Goal: Task Accomplishment & Management: Manage account settings

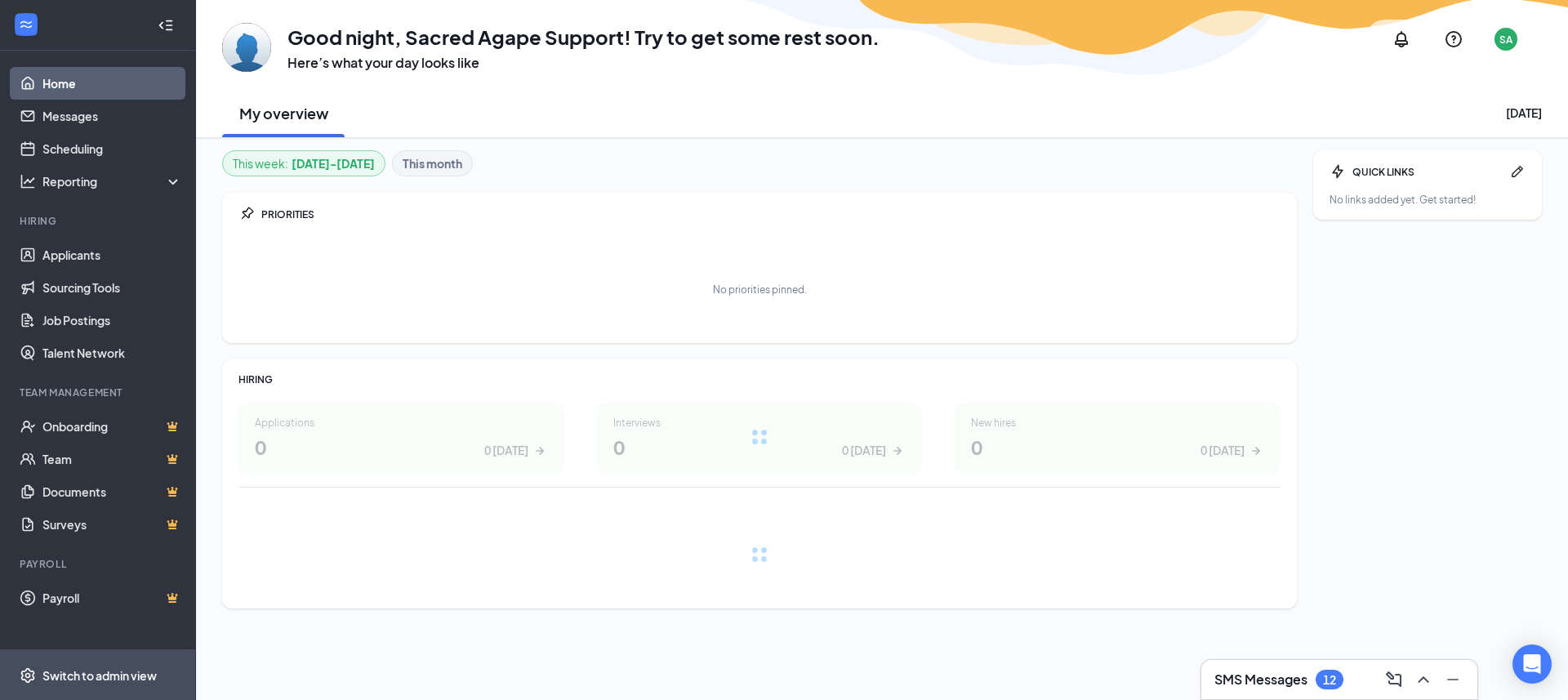
click at [90, 668] on div "Switch to admin view" at bounding box center [100, 676] width 115 height 17
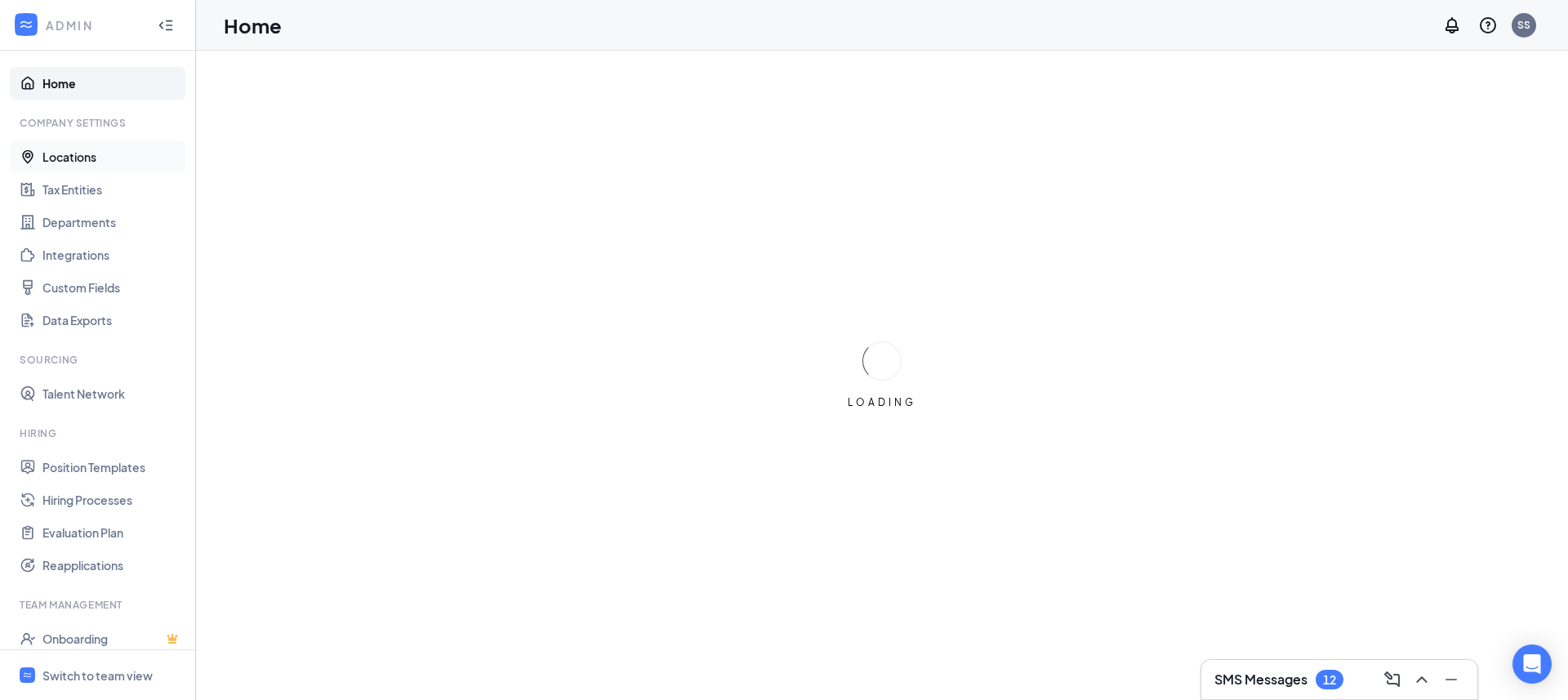
click at [96, 163] on link "Locations" at bounding box center [113, 157] width 140 height 32
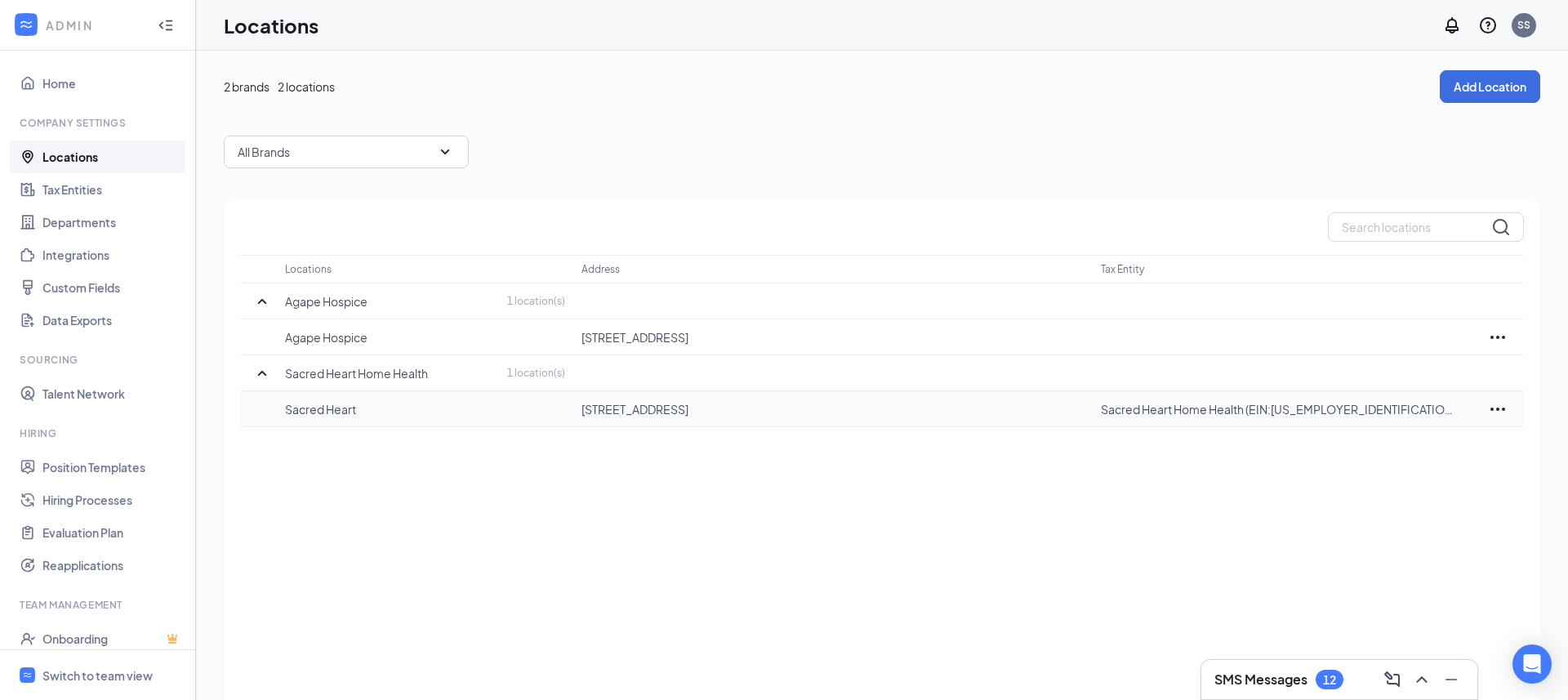
drag, startPoint x: 383, startPoint y: 396, endPoint x: 304, endPoint y: 396, distance: 79.0
click at [304, 396] on td "Sacred Heart" at bounding box center [433, 409] width 296 height 36
click at [396, 484] on div "Locations Address Tax Entity Agape Hospice 1 location(s) Agape Hospice 4400 E B…" at bounding box center [882, 473] width 1316 height 545
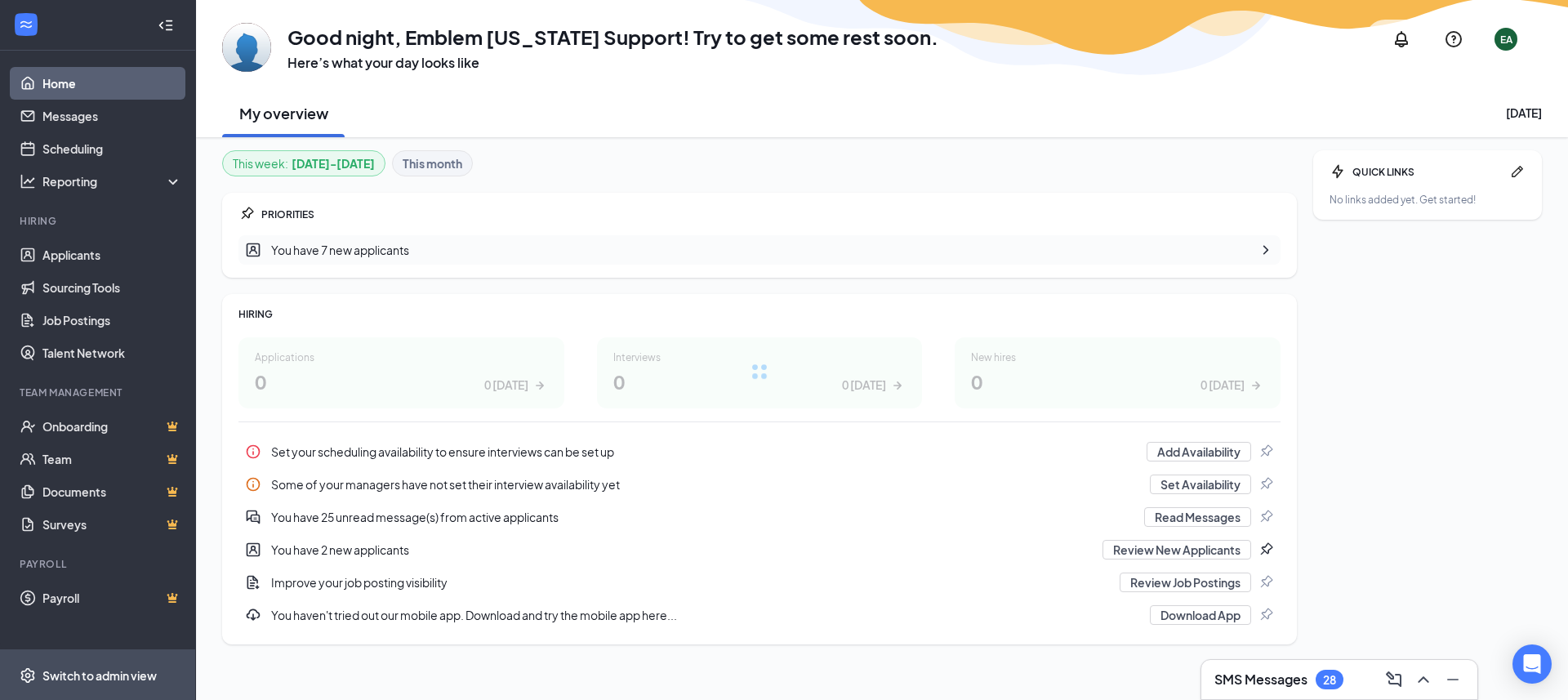
click at [90, 675] on div "Switch to admin view" at bounding box center [100, 676] width 115 height 17
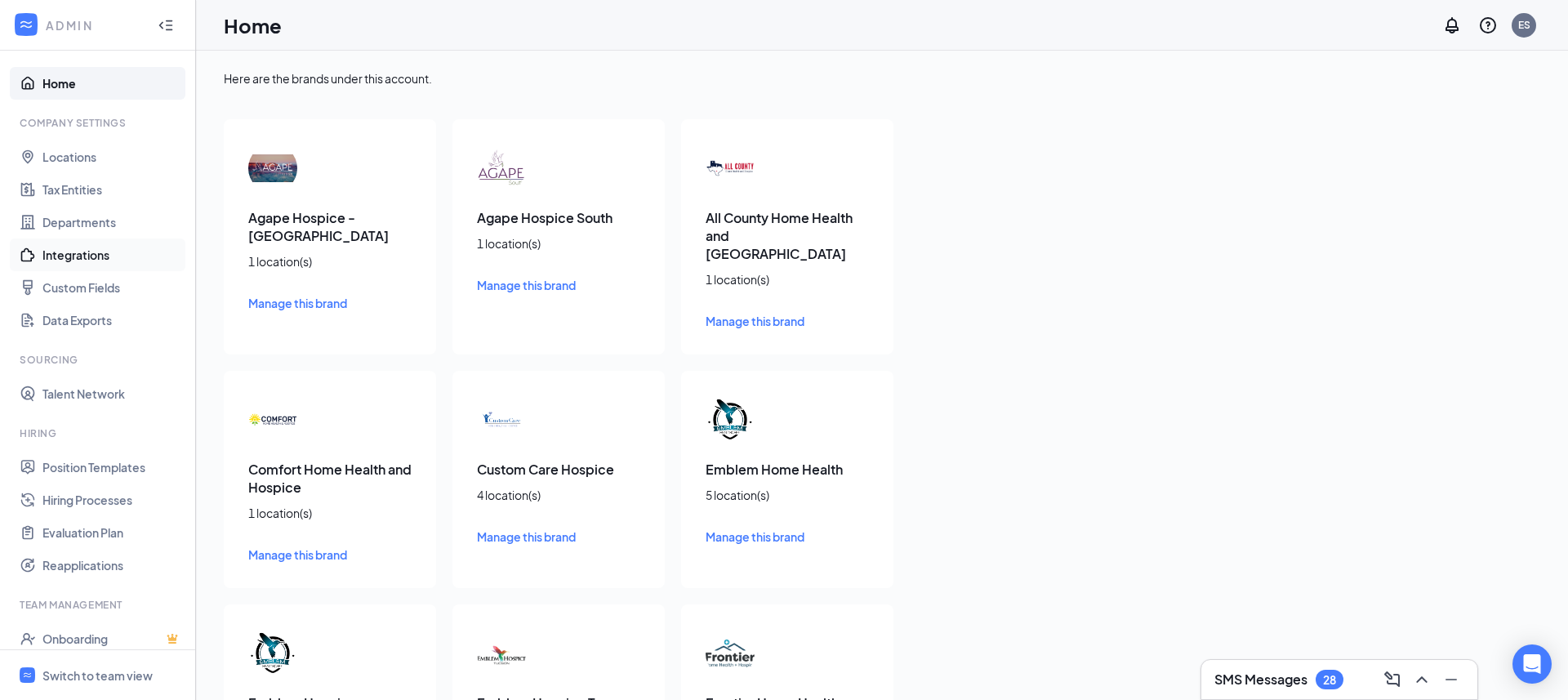
click at [137, 245] on link "Integrations" at bounding box center [113, 255] width 140 height 32
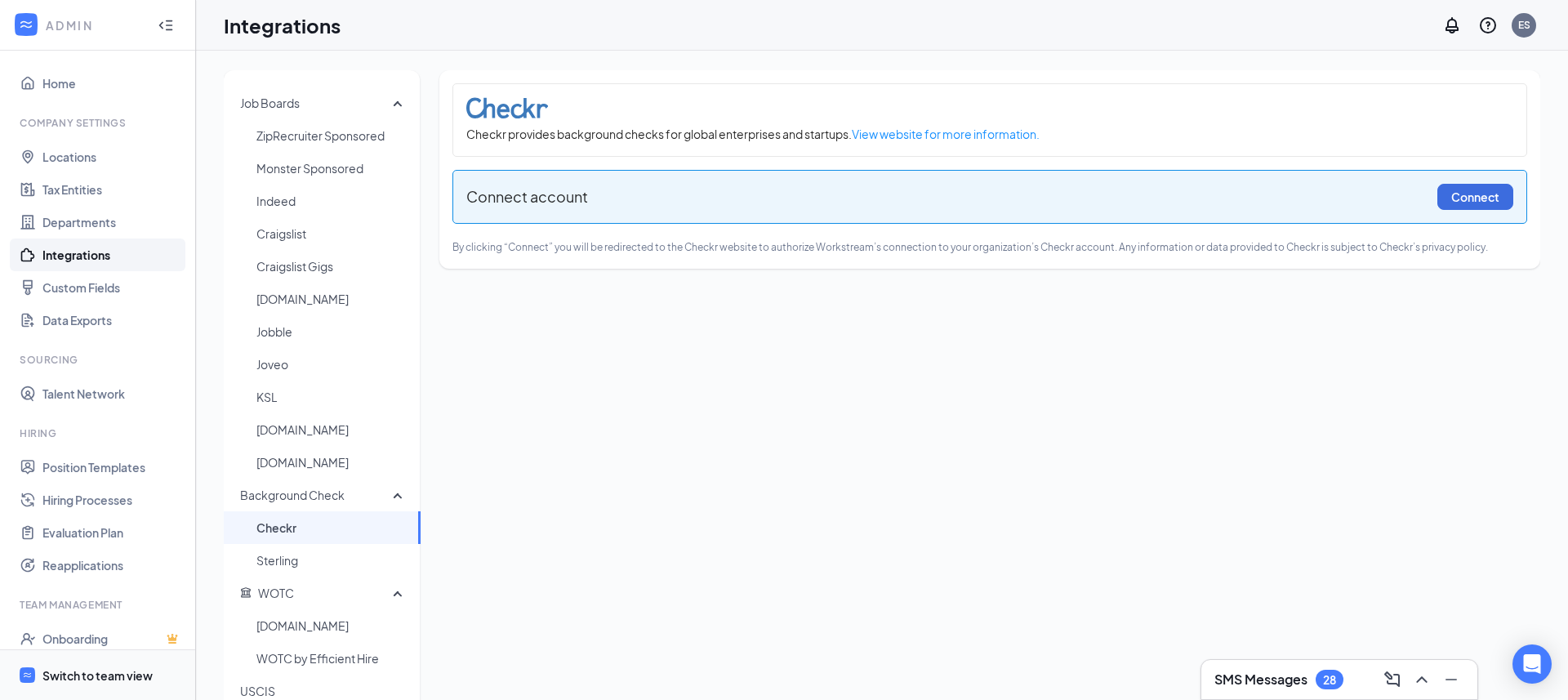
click at [69, 664] on span "Switch to team view" at bounding box center [113, 675] width 140 height 50
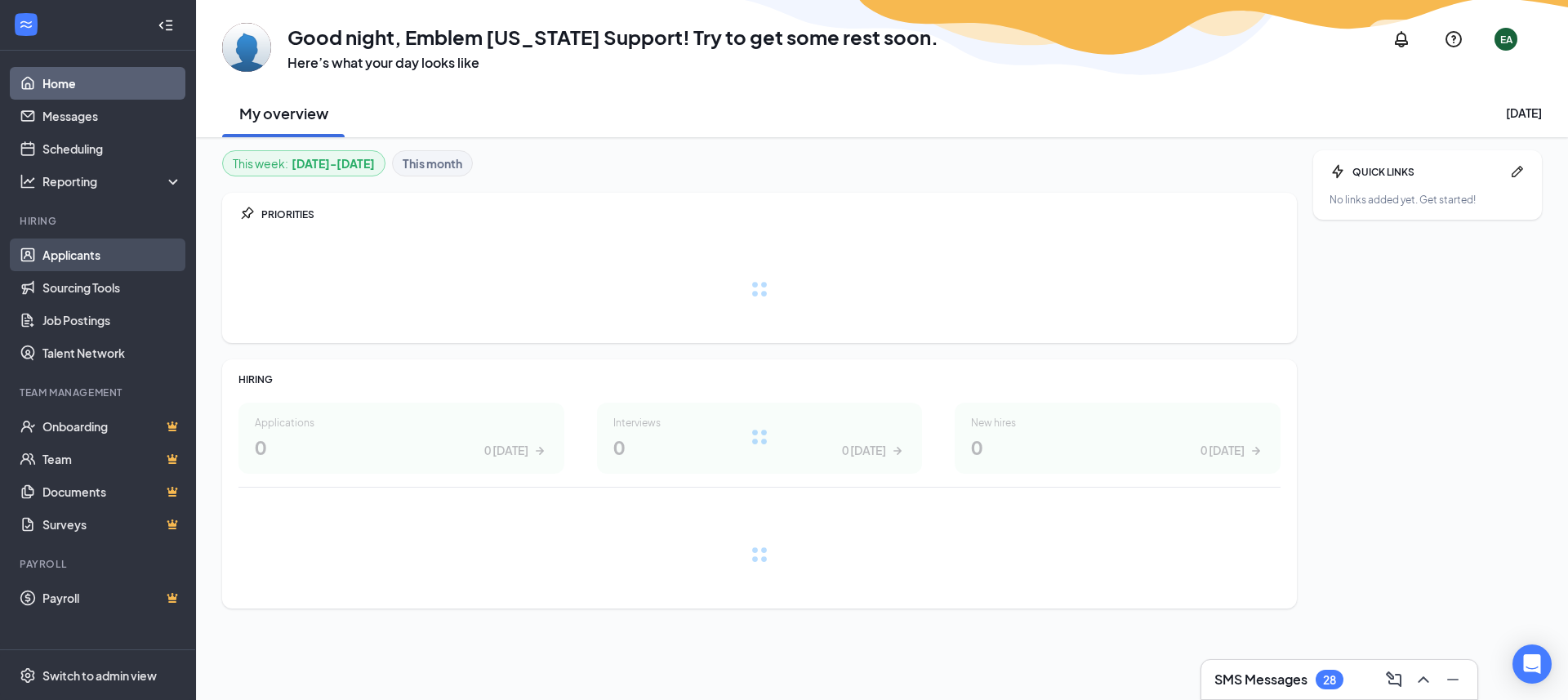
click at [99, 251] on link "Applicants" at bounding box center [113, 255] width 140 height 32
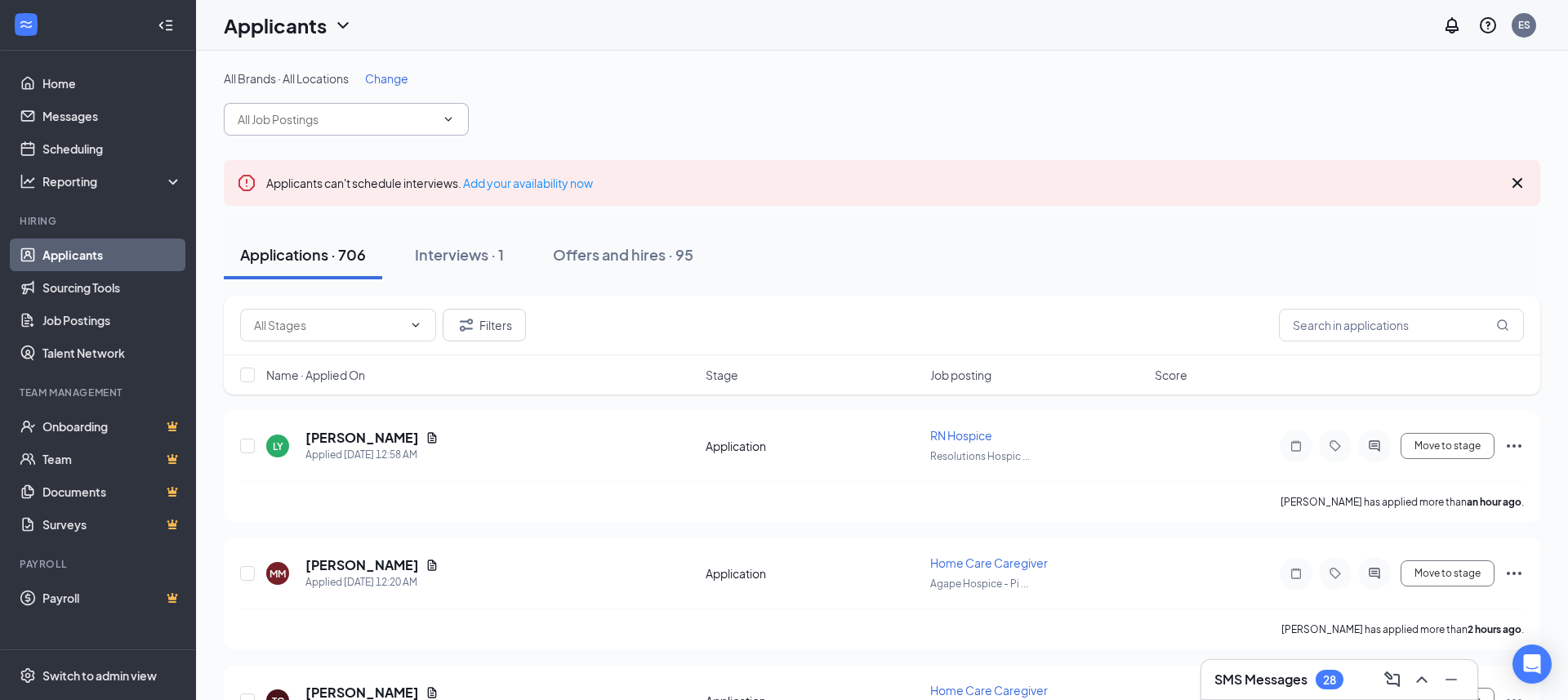
click at [387, 117] on input "text" at bounding box center [337, 119] width 198 height 18
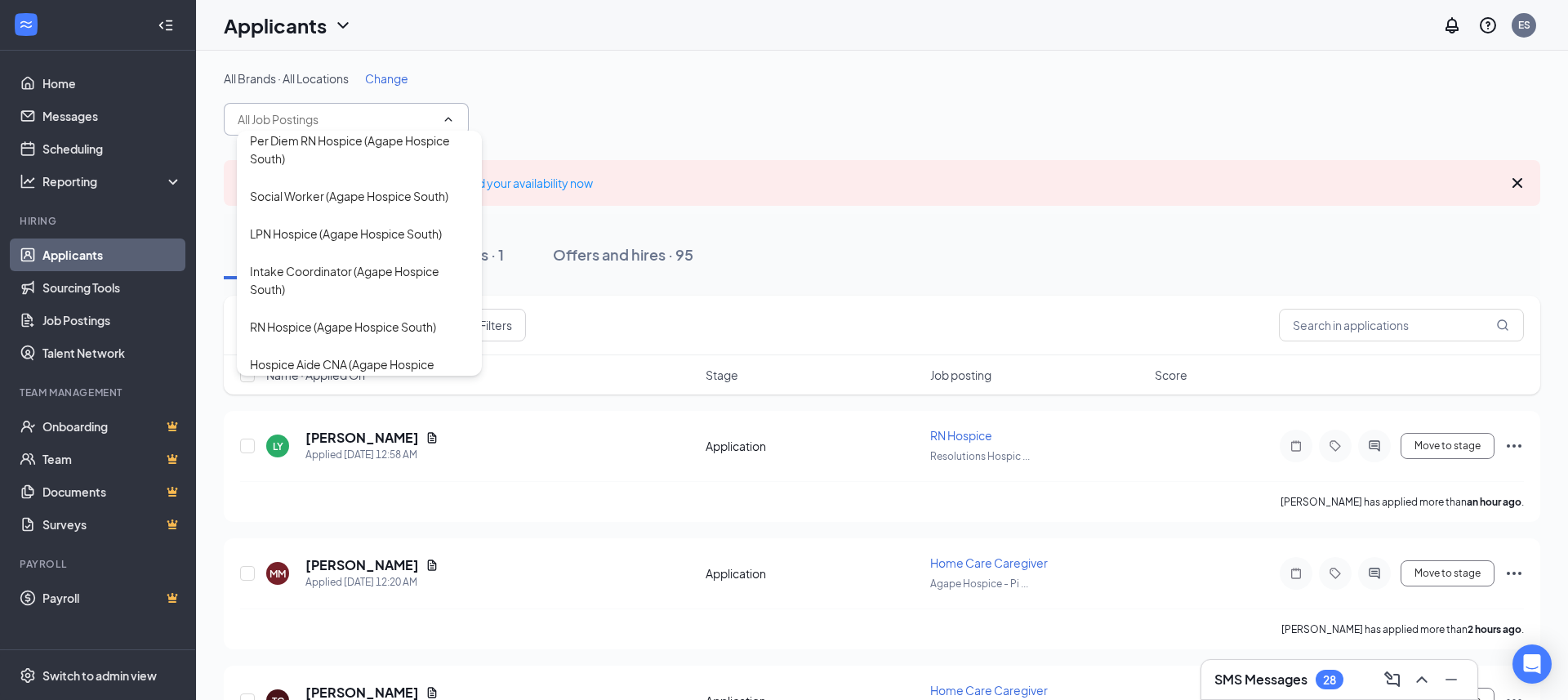
scroll to position [2306, 0]
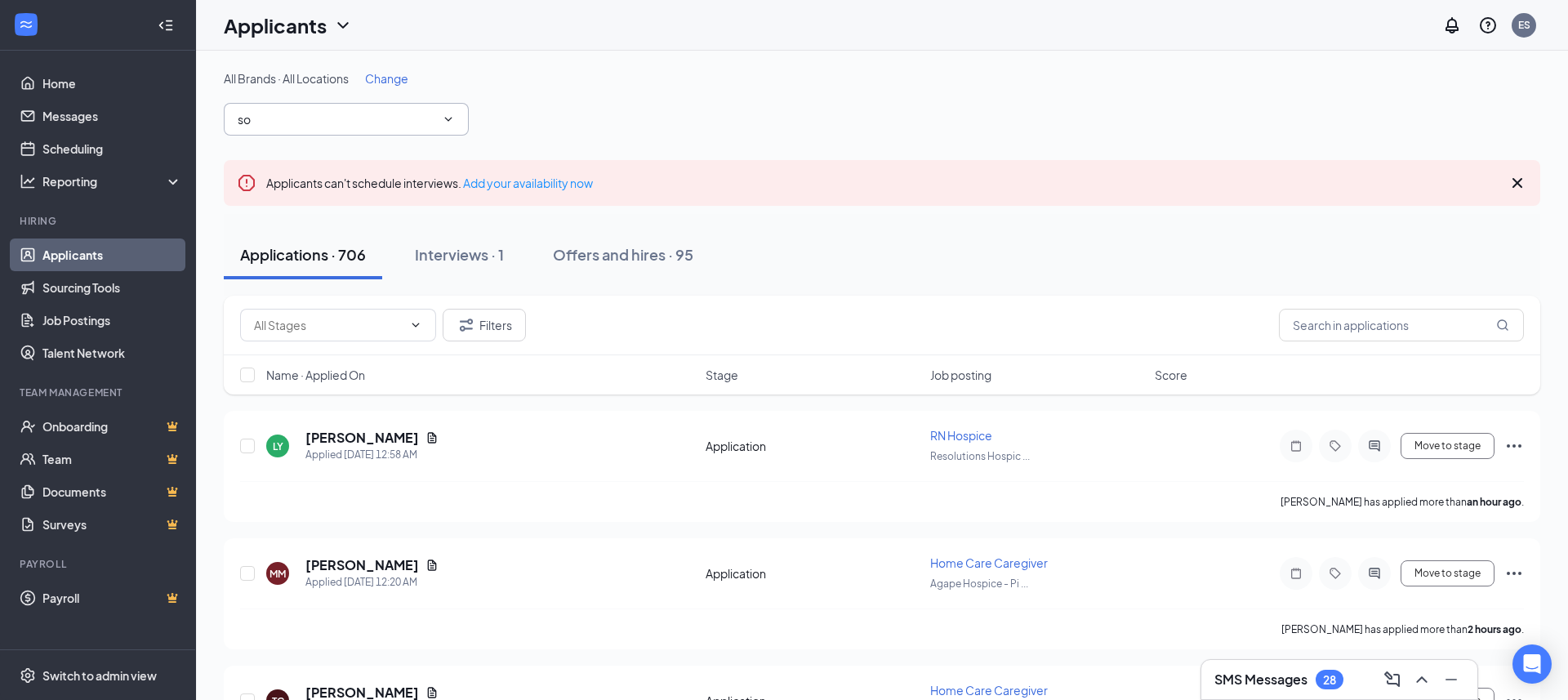
click at [386, 74] on span "Change" at bounding box center [386, 78] width 43 height 15
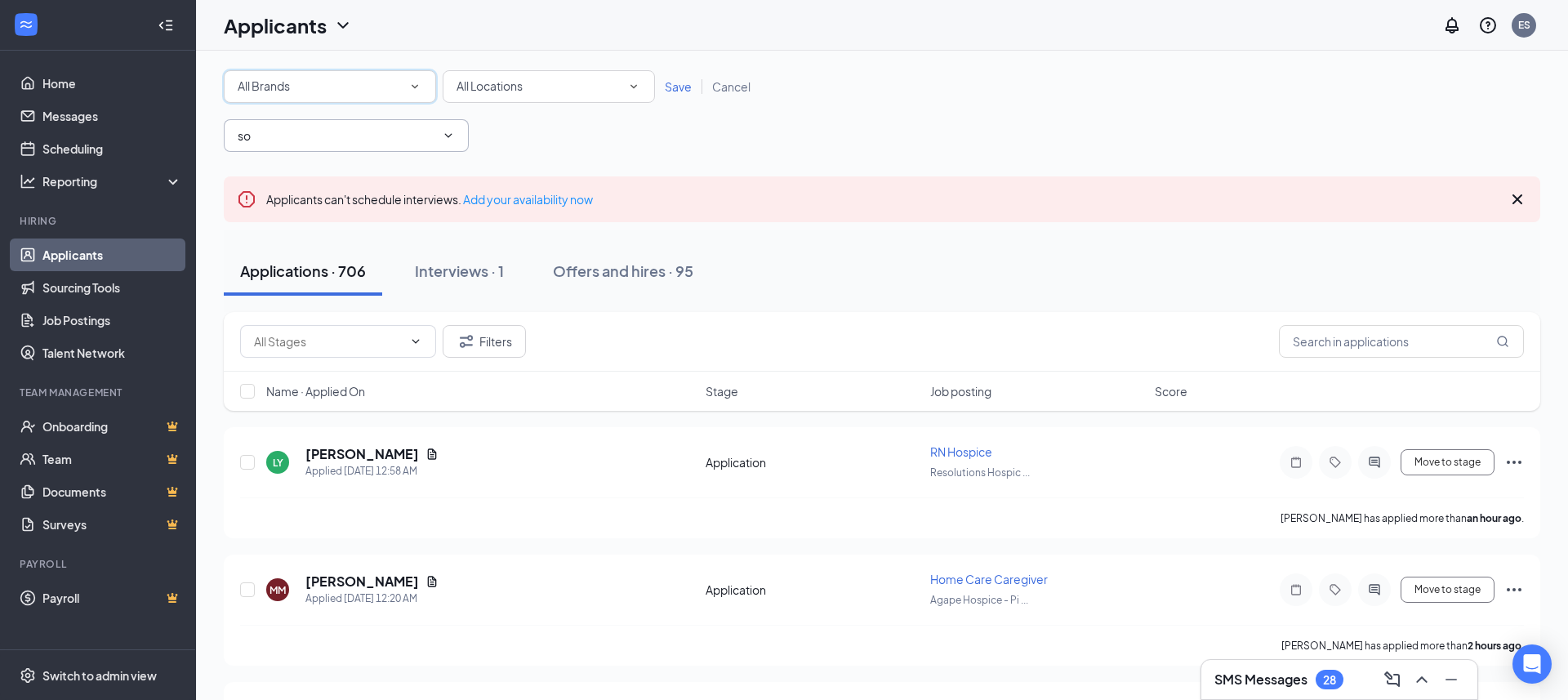
click at [355, 84] on div "All Brands" at bounding box center [330, 87] width 185 height 19
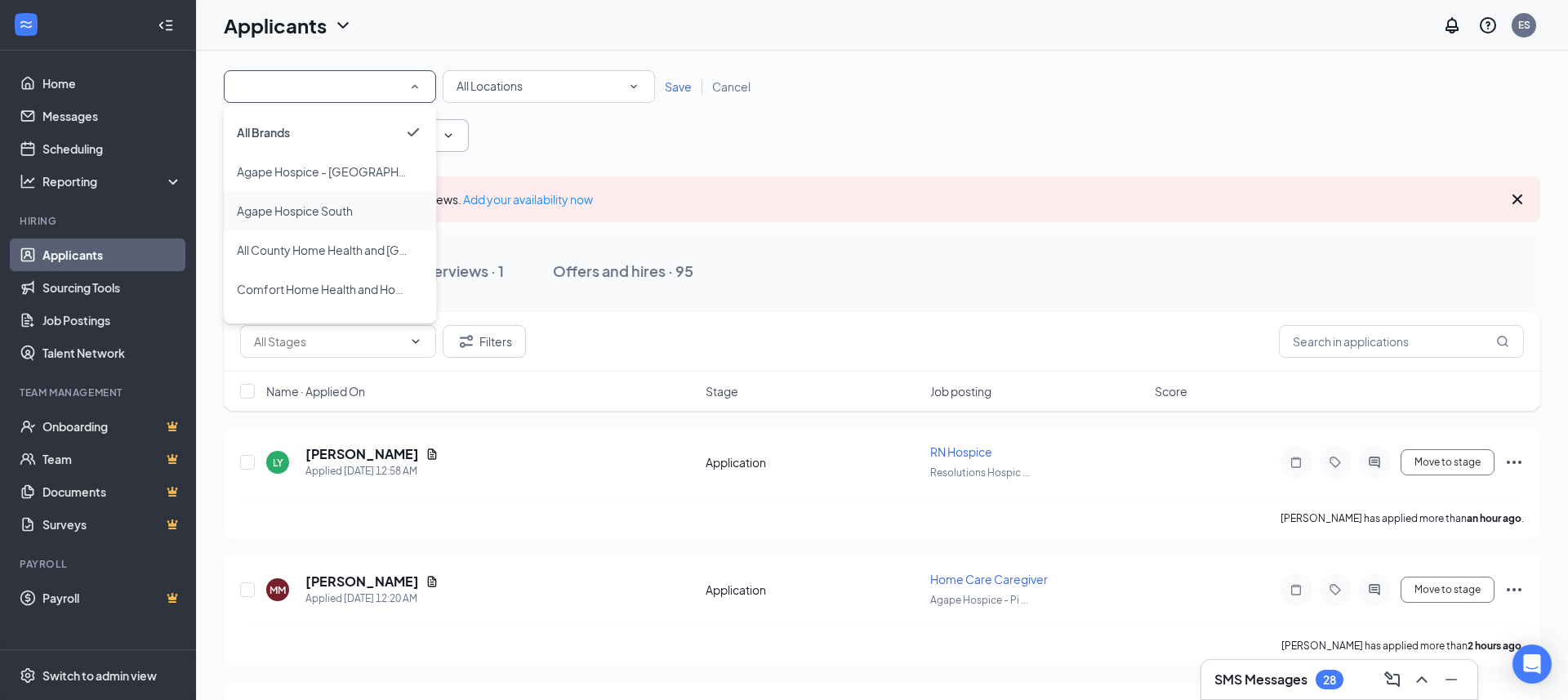
click at [341, 204] on span "Agape Hospice South" at bounding box center [295, 211] width 116 height 15
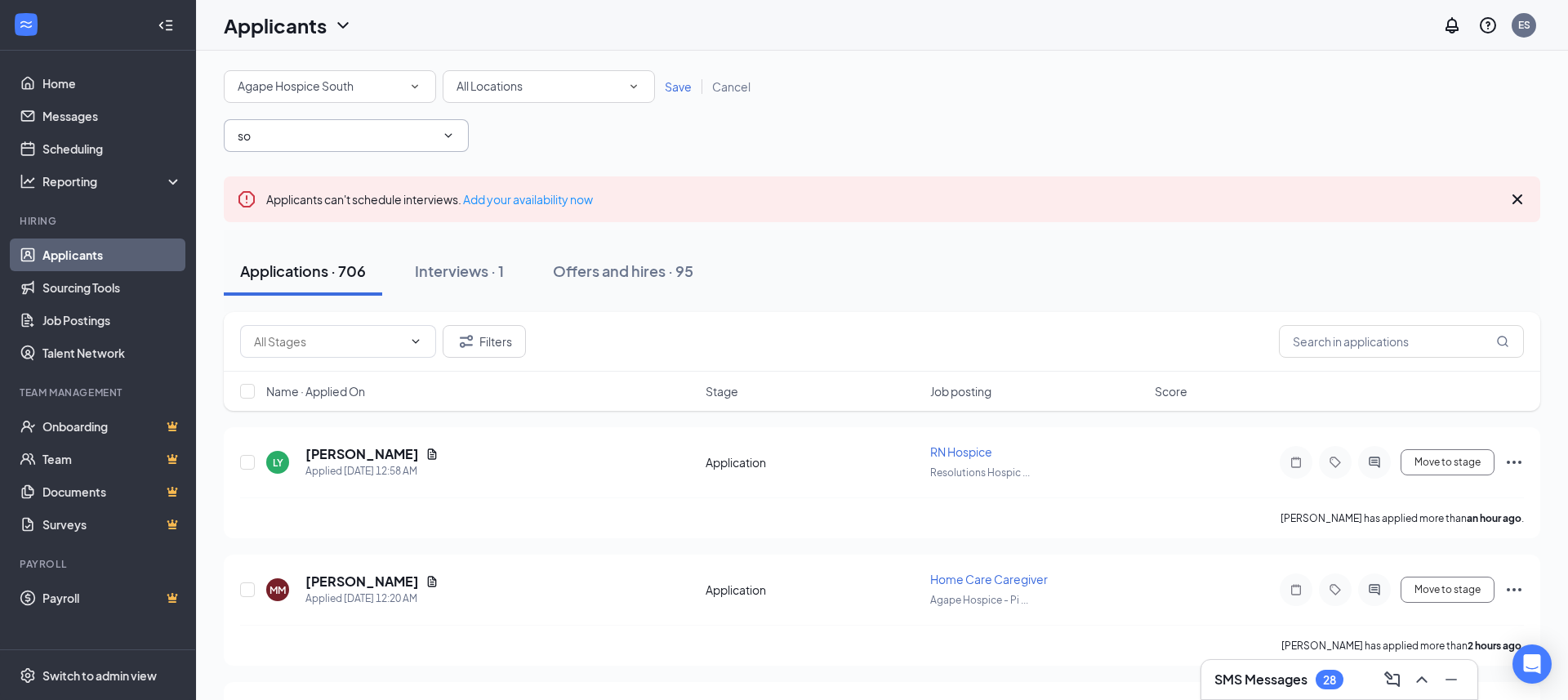
click at [679, 87] on span "Save" at bounding box center [678, 87] width 27 height 15
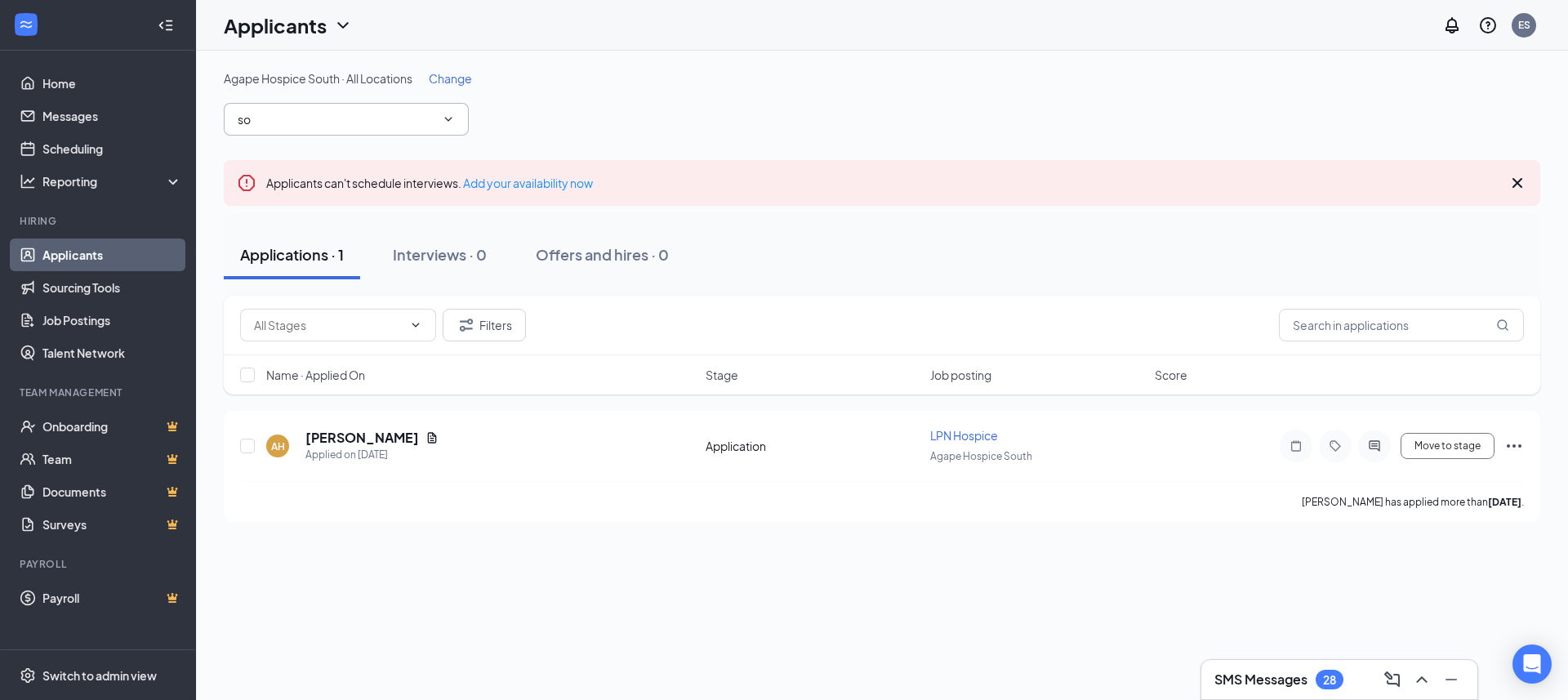
click at [408, 122] on input "so" at bounding box center [337, 119] width 198 height 18
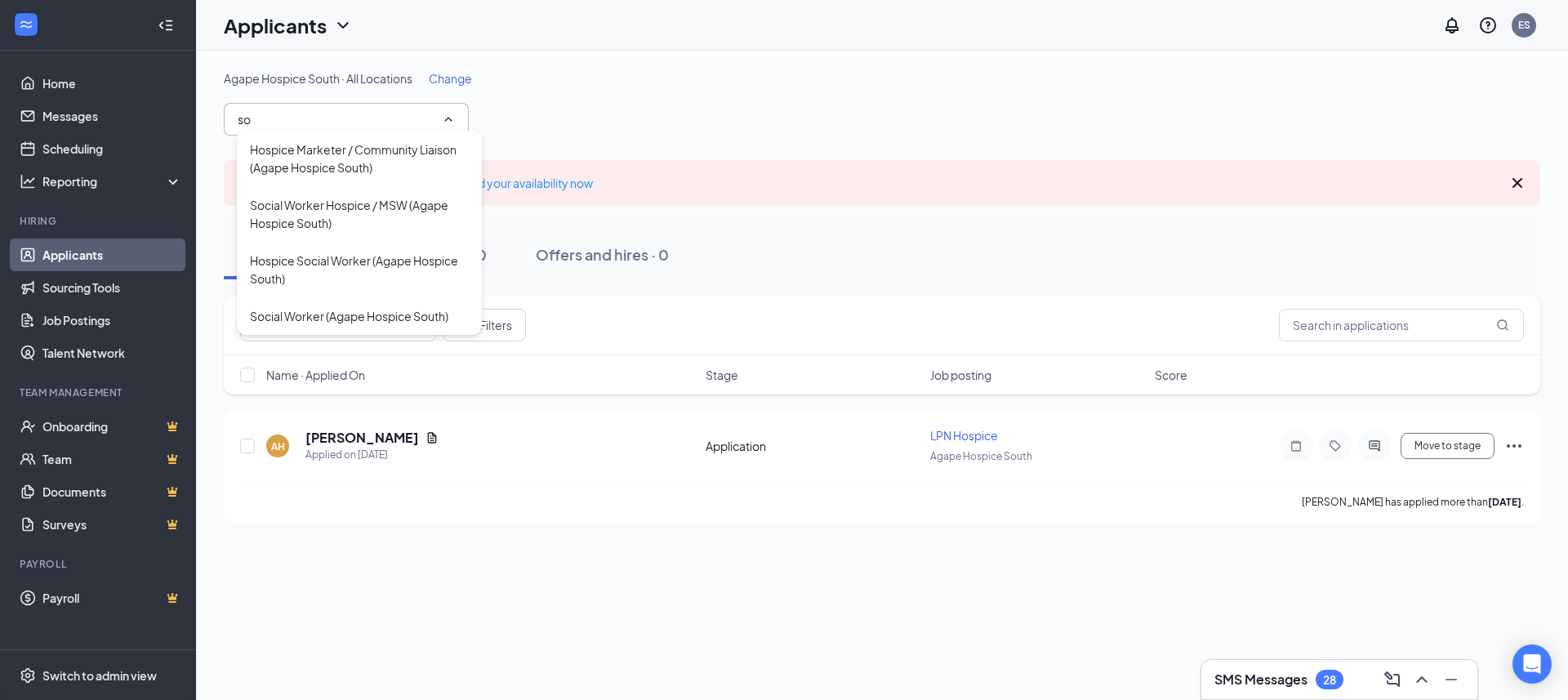
type input "s"
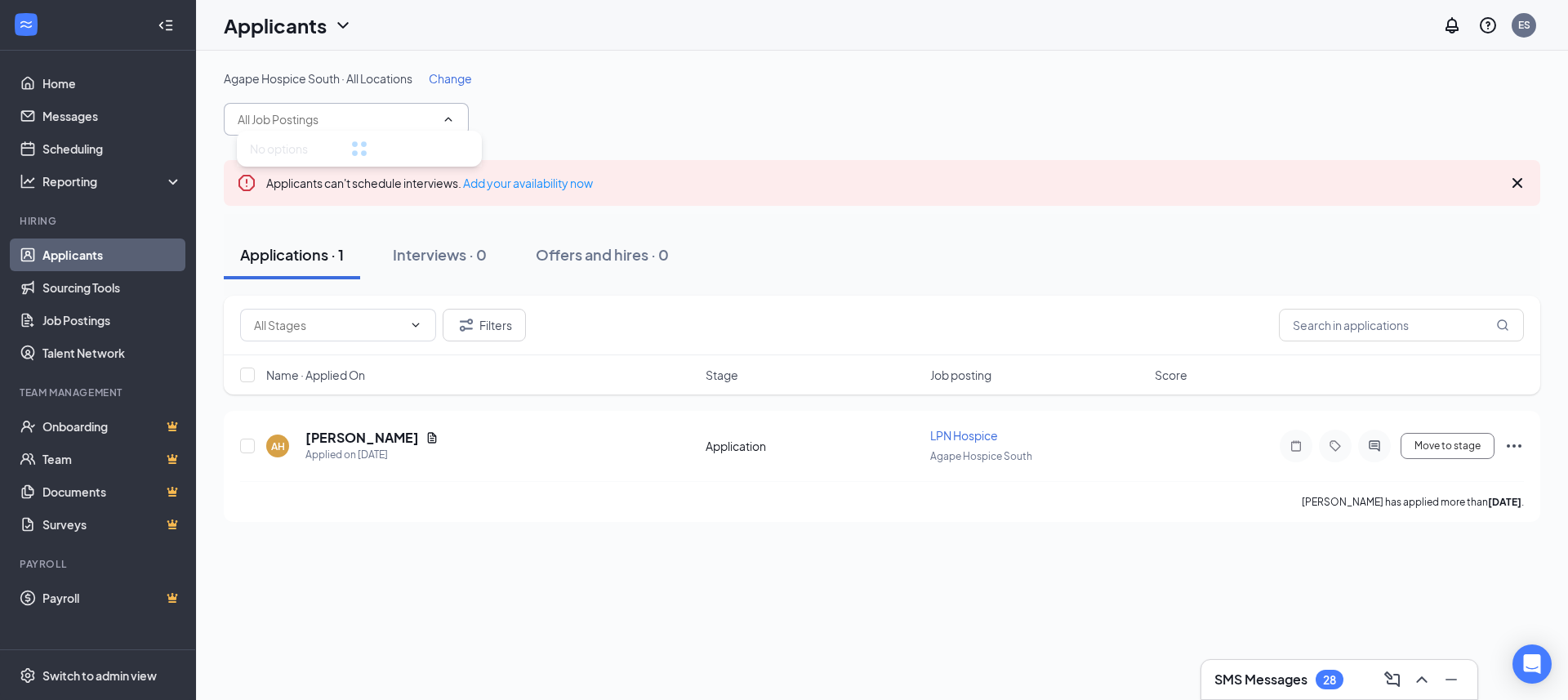
click at [610, 116] on div "Agape Hospice South · All Locations Change No options" at bounding box center [882, 102] width 1316 height 66
click at [483, 550] on div "Agape Hospice South · All Locations Change Per Diem Hospice Nurse Practitioner …" at bounding box center [882, 375] width 1372 height 649
click at [389, 431] on h5 "Audra Huddleston" at bounding box center [362, 438] width 114 height 18
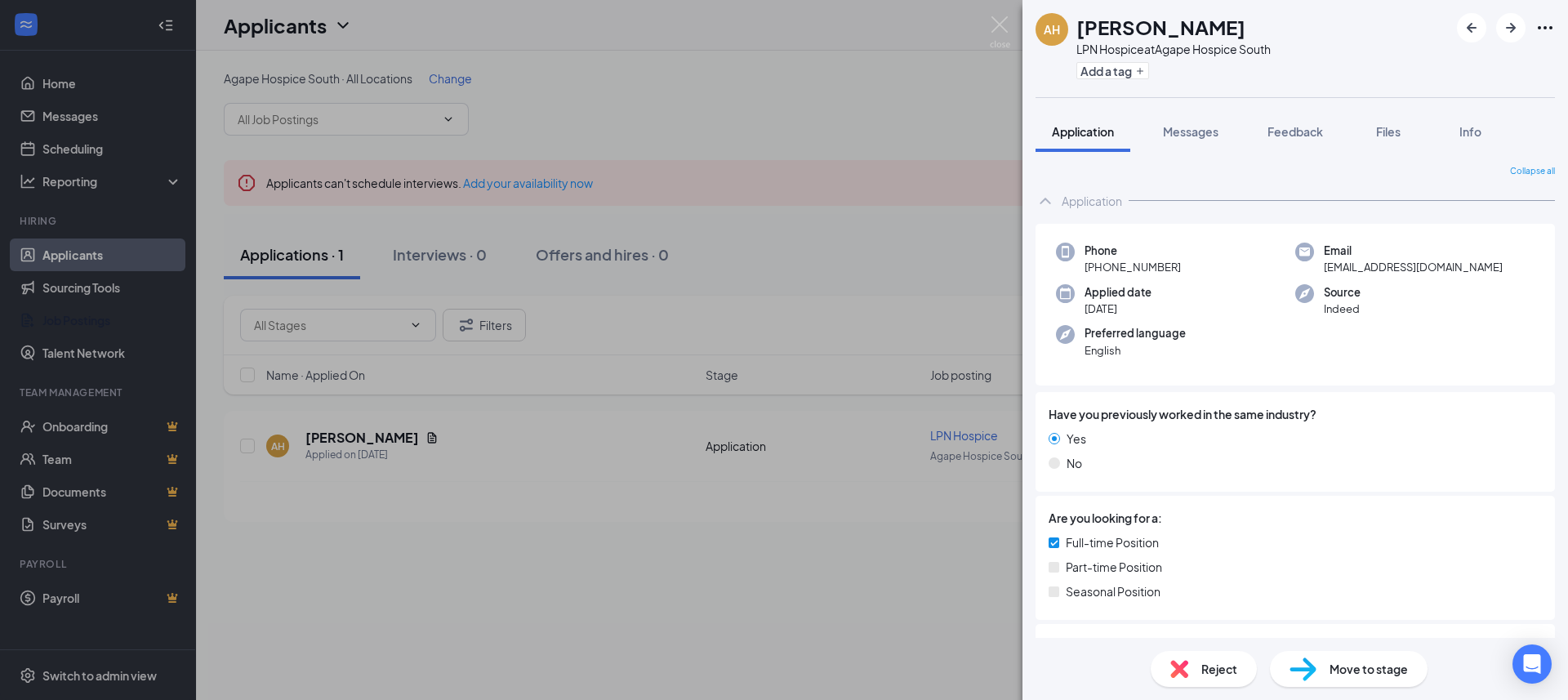
click at [804, 113] on div "AH Audra Huddleston LPN Hospice at Agape Hospice South Add a tag Application Me…" at bounding box center [784, 350] width 1568 height 700
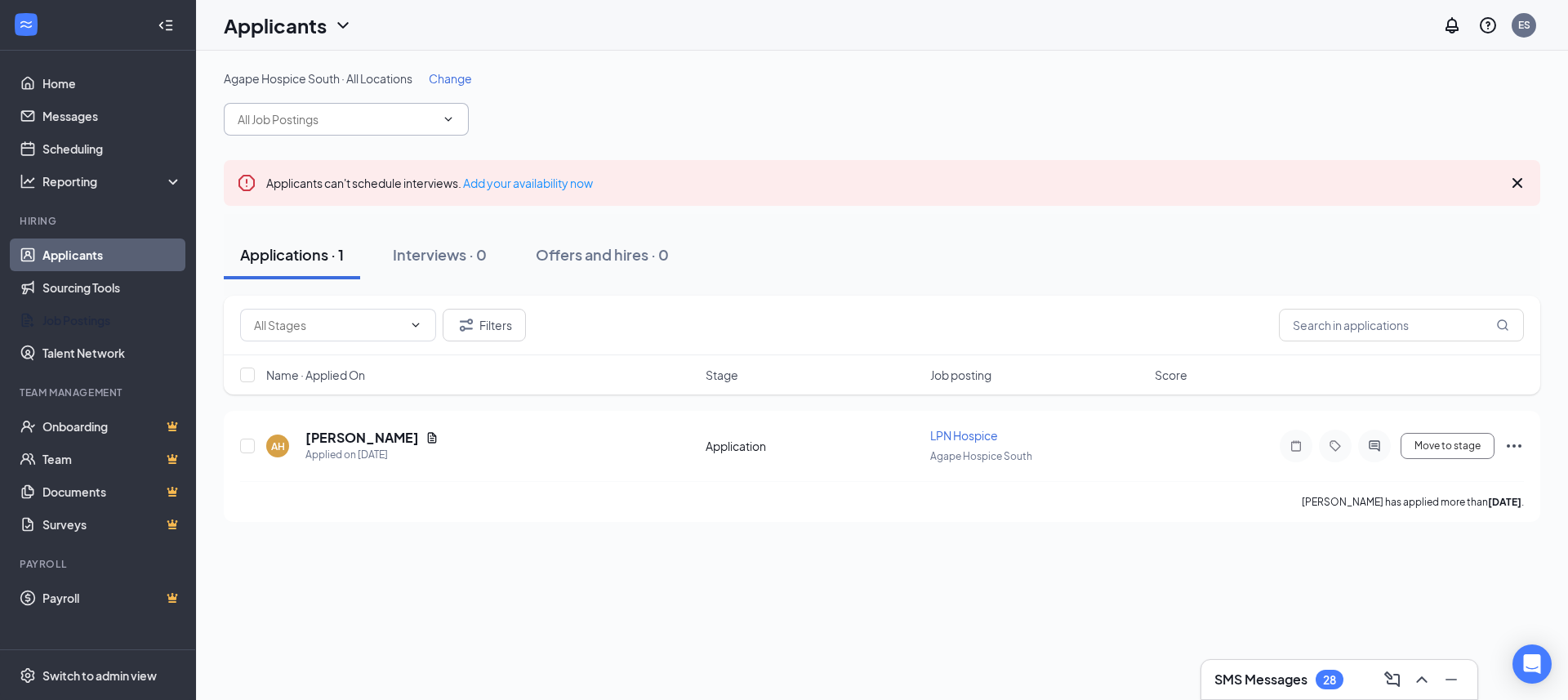
click at [366, 128] on input "text" at bounding box center [337, 119] width 198 height 18
click at [598, 130] on div "Agape Hospice South · All Locations Change Per Diem Hospice Nurse Practitioner …" at bounding box center [882, 102] width 1316 height 66
click at [428, 112] on input "text" at bounding box center [337, 119] width 198 height 18
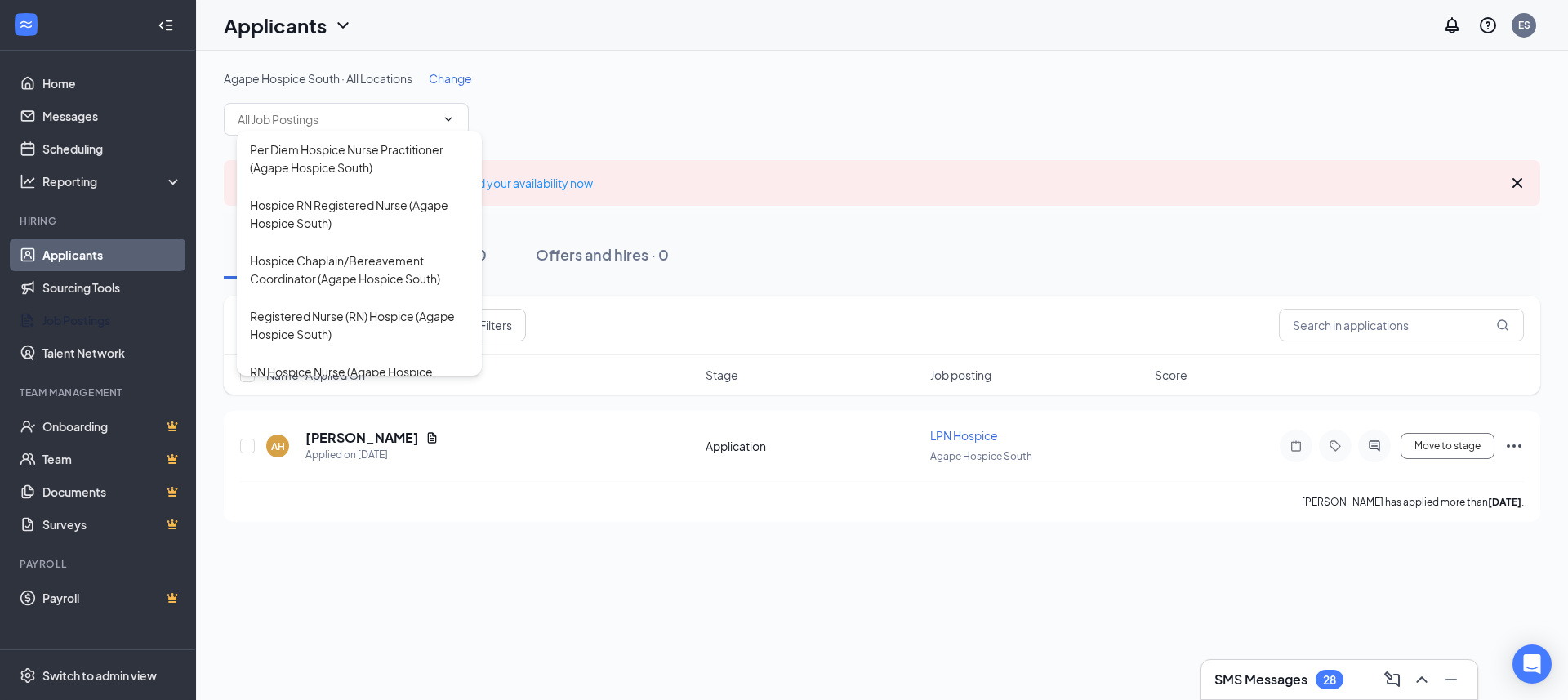
click at [293, 80] on span "Agape Hospice South · All Locations" at bounding box center [318, 78] width 189 height 15
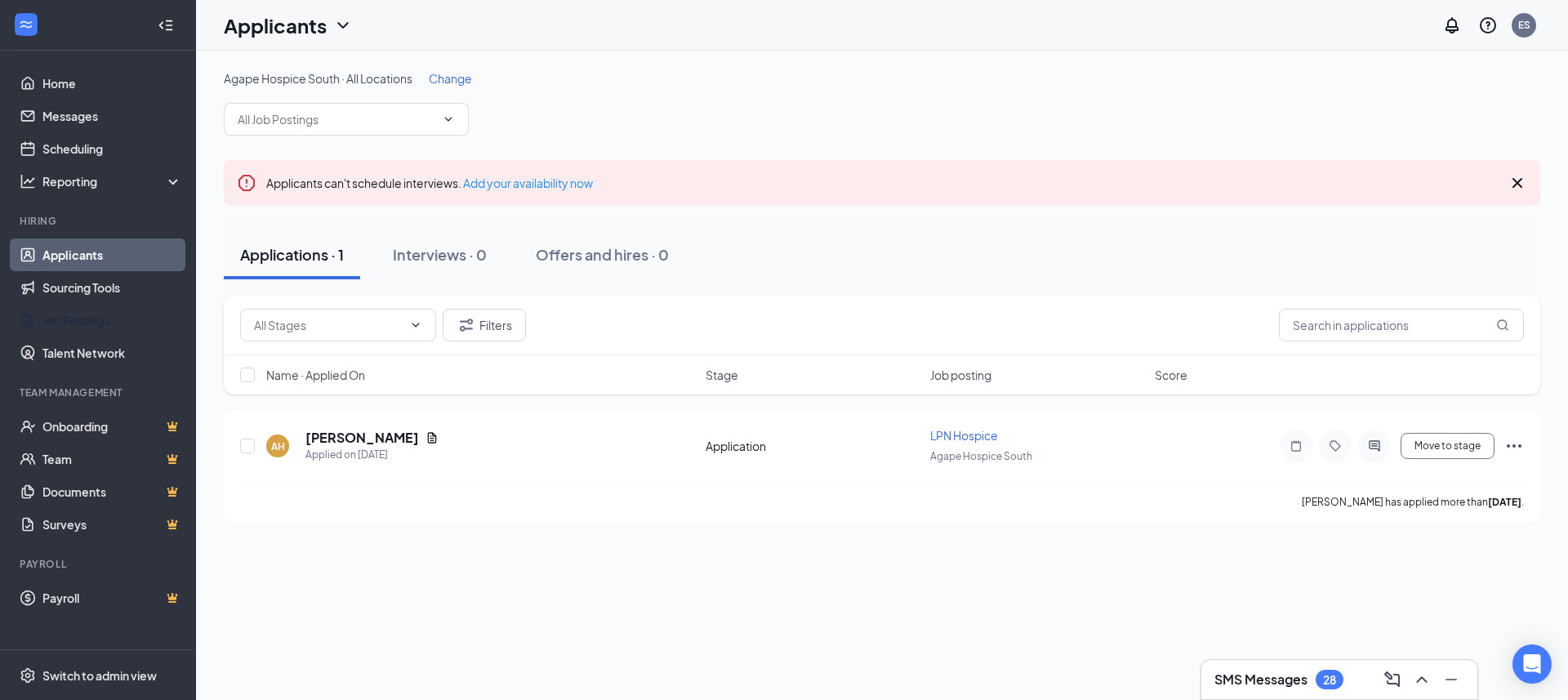
click at [449, 84] on span "Change" at bounding box center [449, 78] width 43 height 15
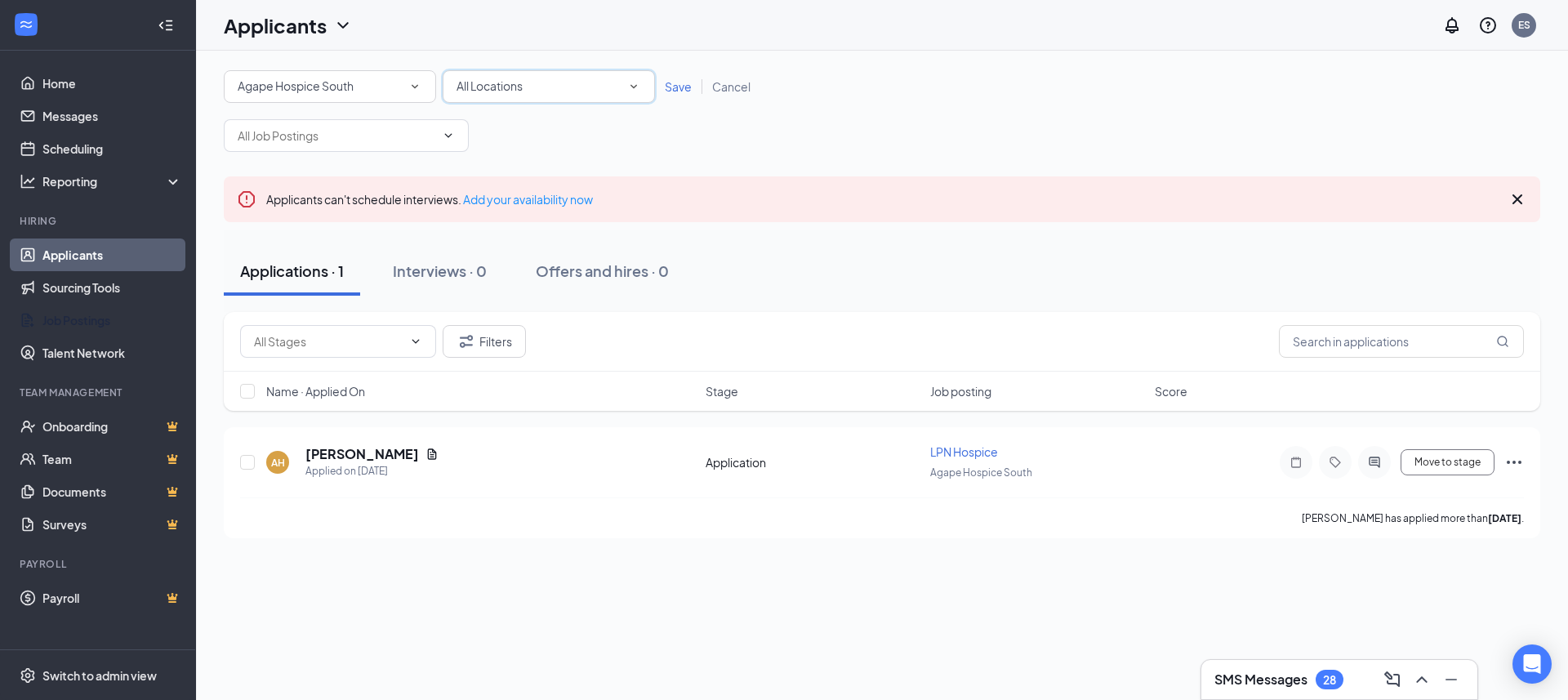
click at [522, 96] on div "All Locations All Locations" at bounding box center [548, 86] width 213 height 32
click at [541, 178] on span "Agape Hospice South" at bounding box center [513, 172] width 116 height 19
click at [672, 97] on div "All Brands Agape Hospice South All Locations Agape Hospice South Save Cancel" at bounding box center [882, 86] width 1316 height 32
click at [672, 88] on span "Save" at bounding box center [678, 87] width 27 height 15
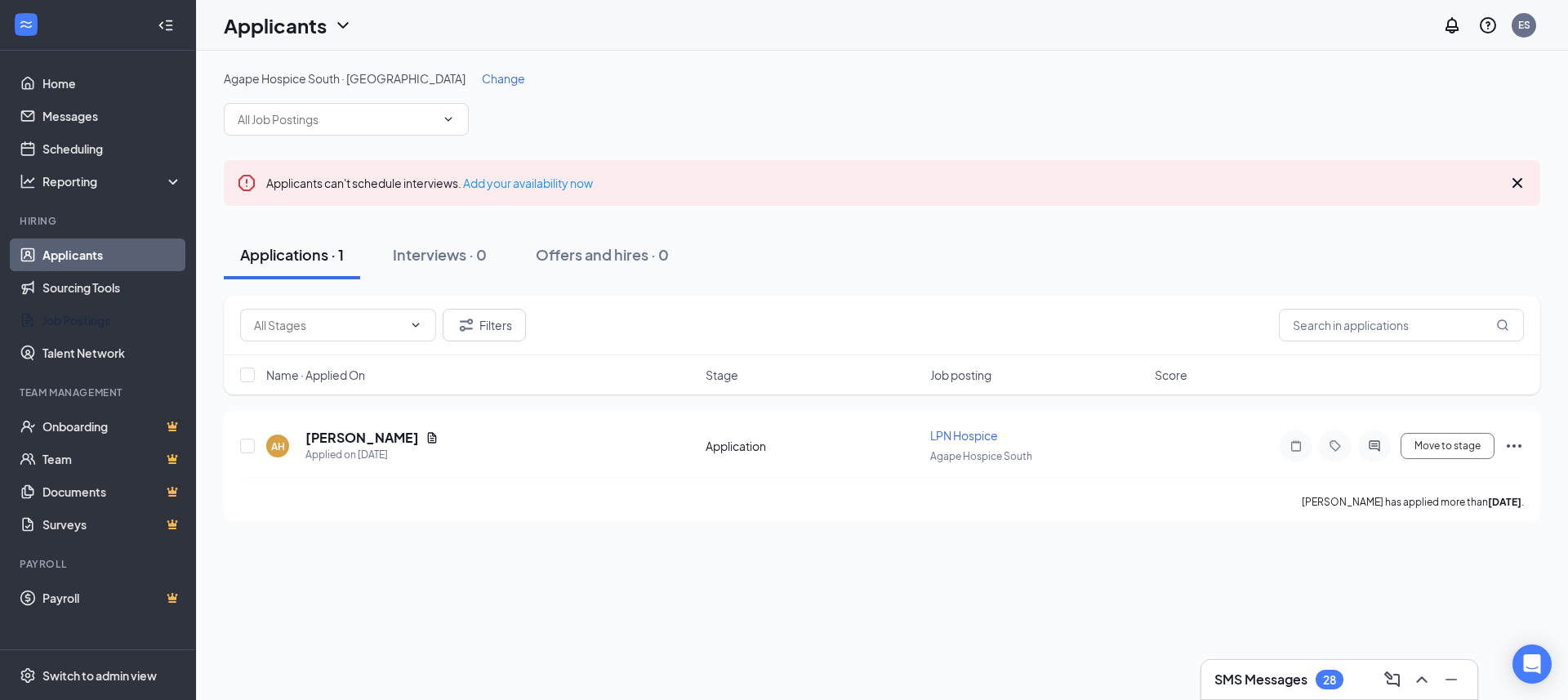
click at [728, 266] on div "Applications · 1 Interviews · 0 Offers and hires · 0" at bounding box center [882, 255] width 1316 height 49
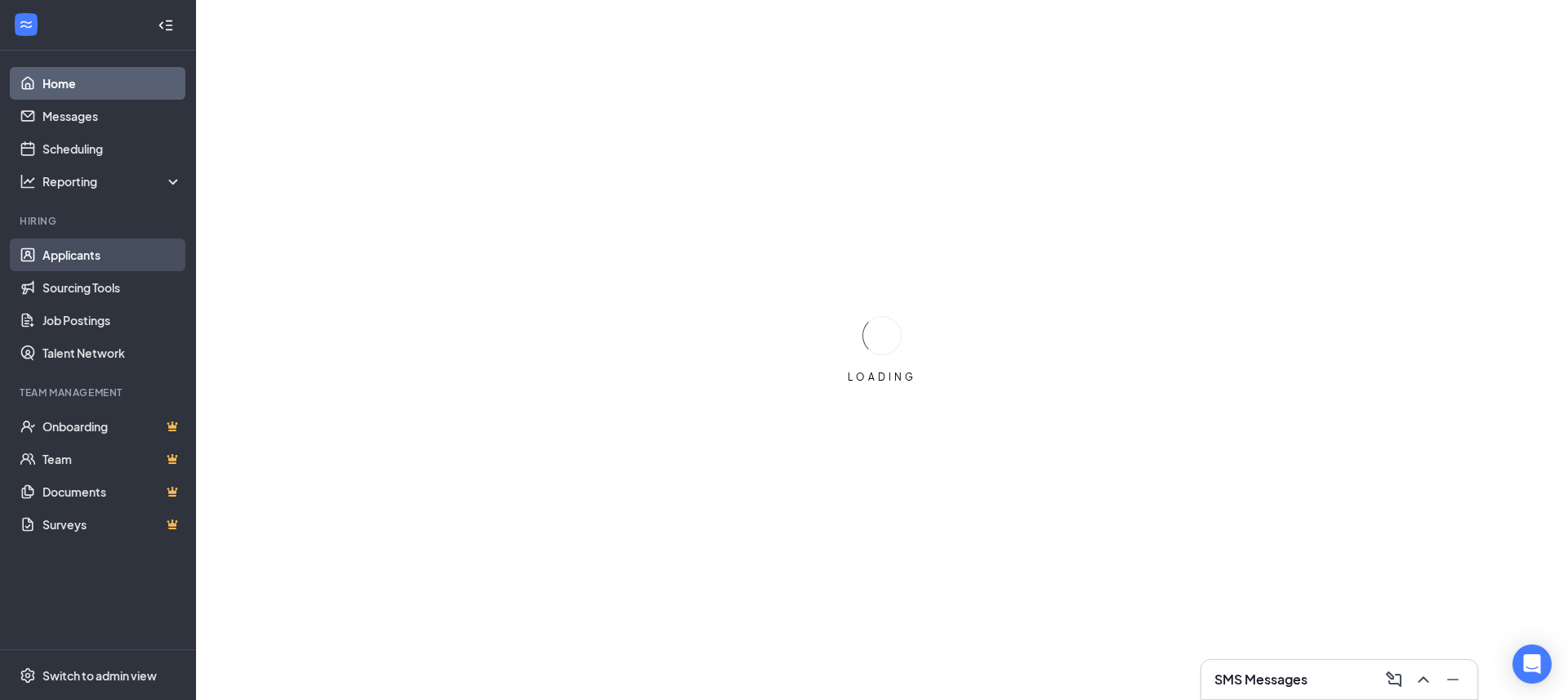
click at [93, 261] on link "Applicants" at bounding box center [113, 255] width 140 height 32
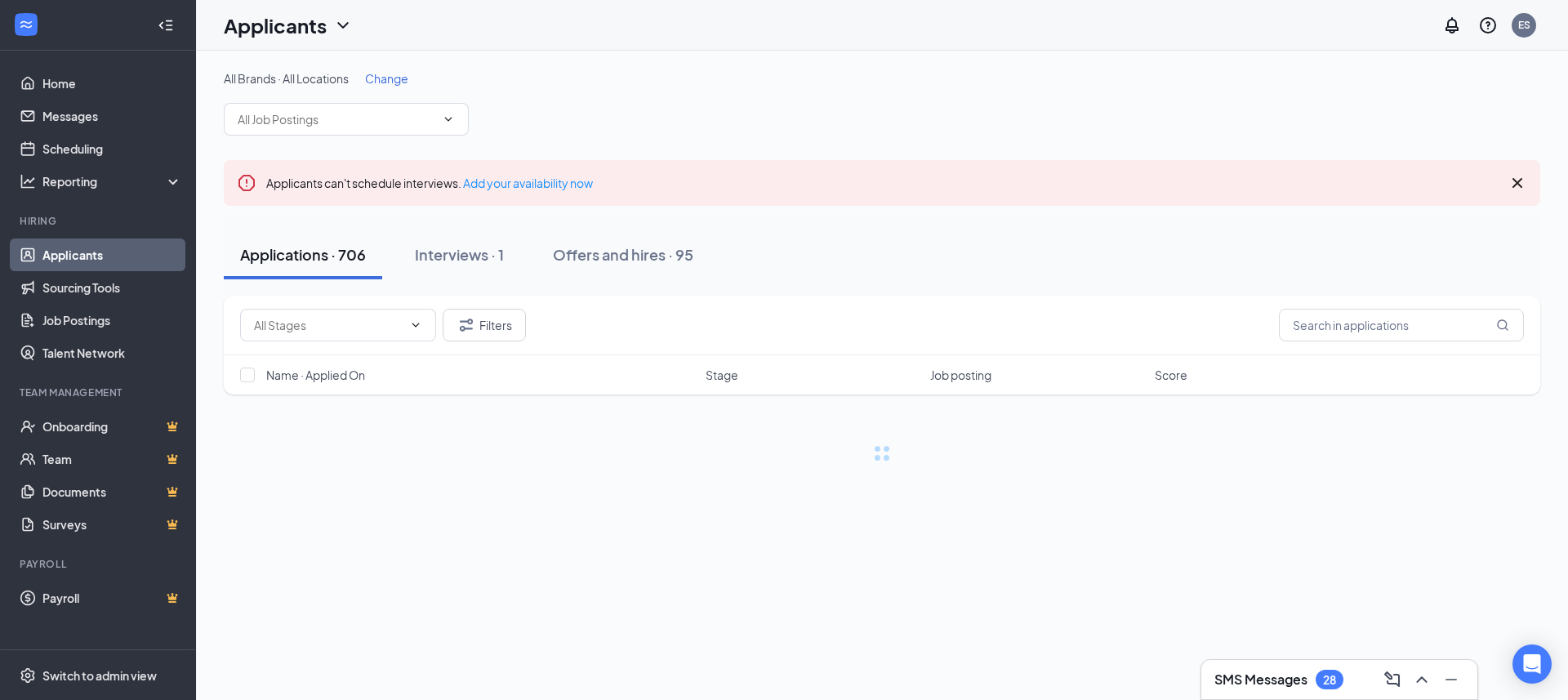
click at [401, 78] on span "Change" at bounding box center [386, 78] width 43 height 15
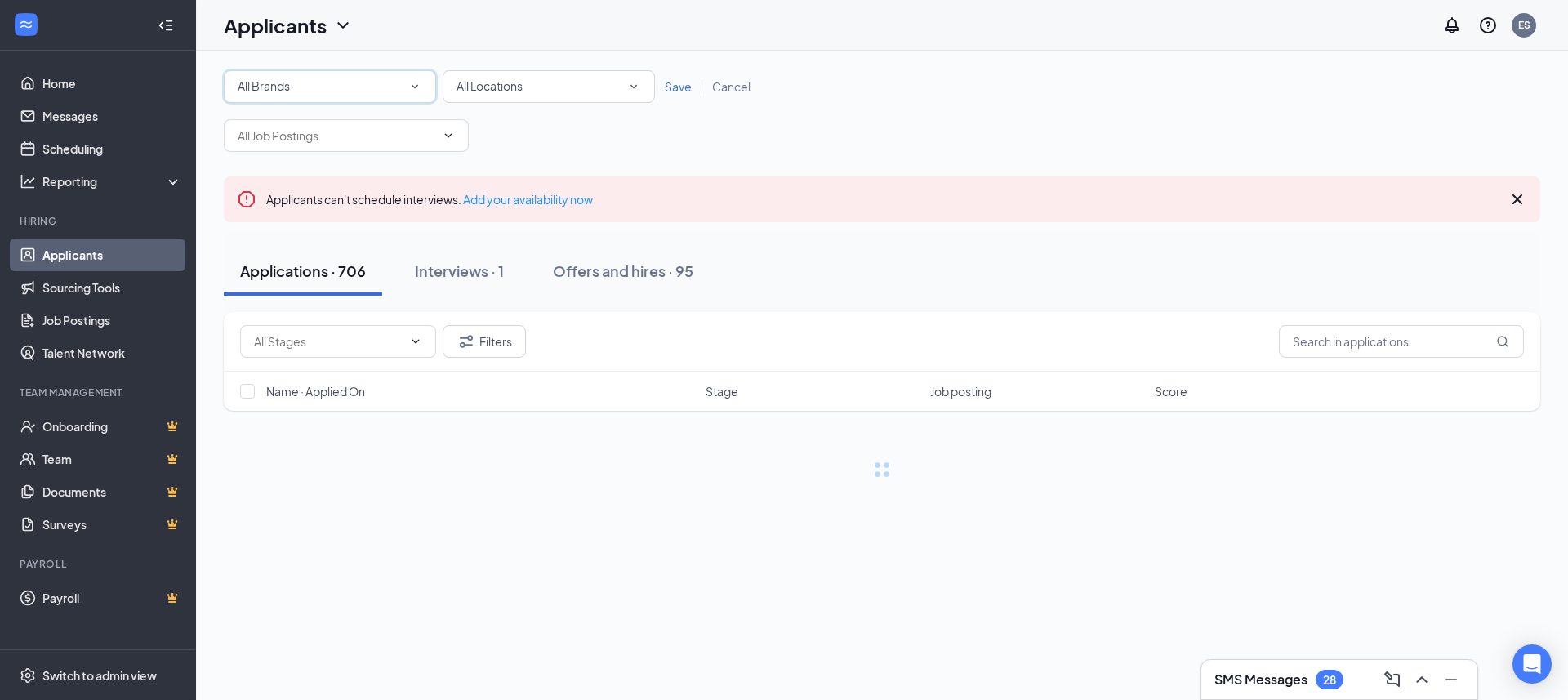
click at [361, 93] on div "All Brands" at bounding box center [330, 87] width 185 height 19
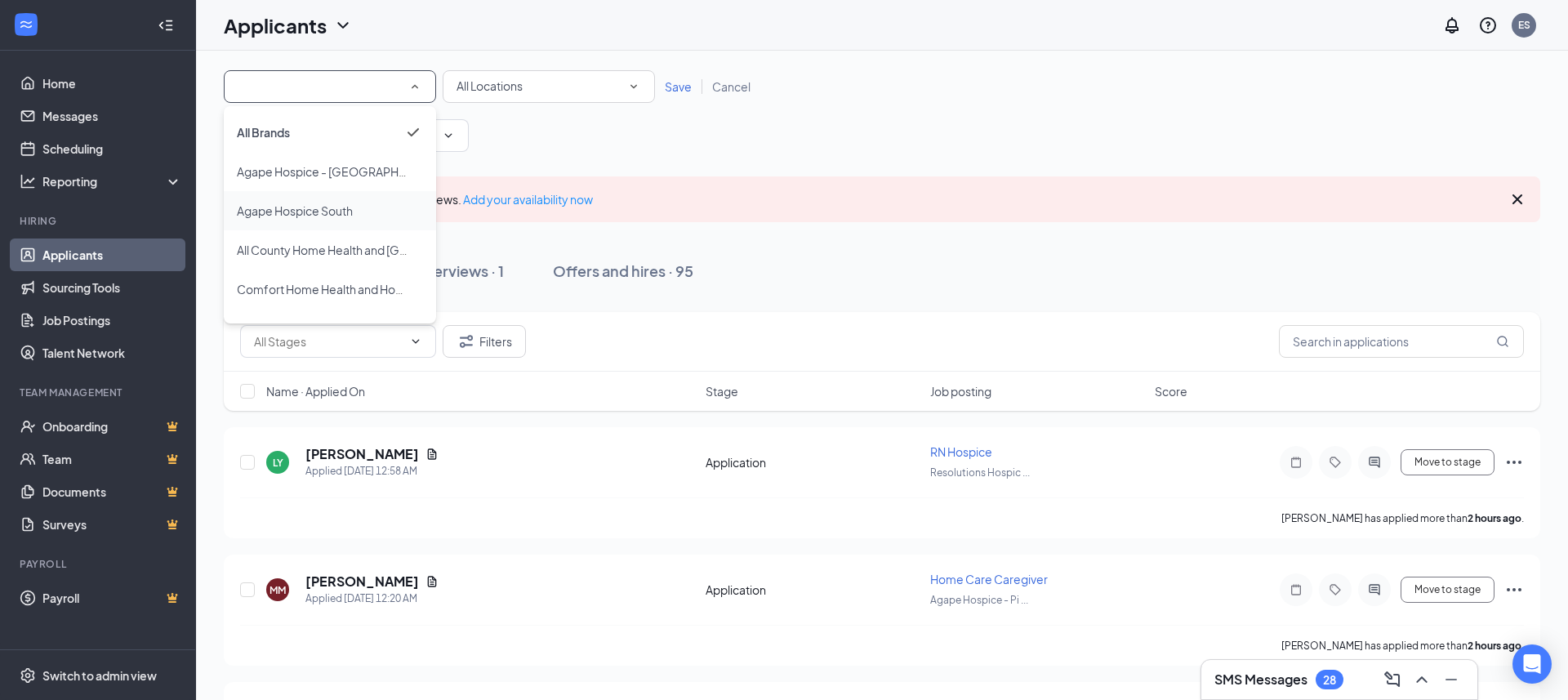
click at [366, 215] on div "Agape Hospice South" at bounding box center [330, 211] width 186 height 19
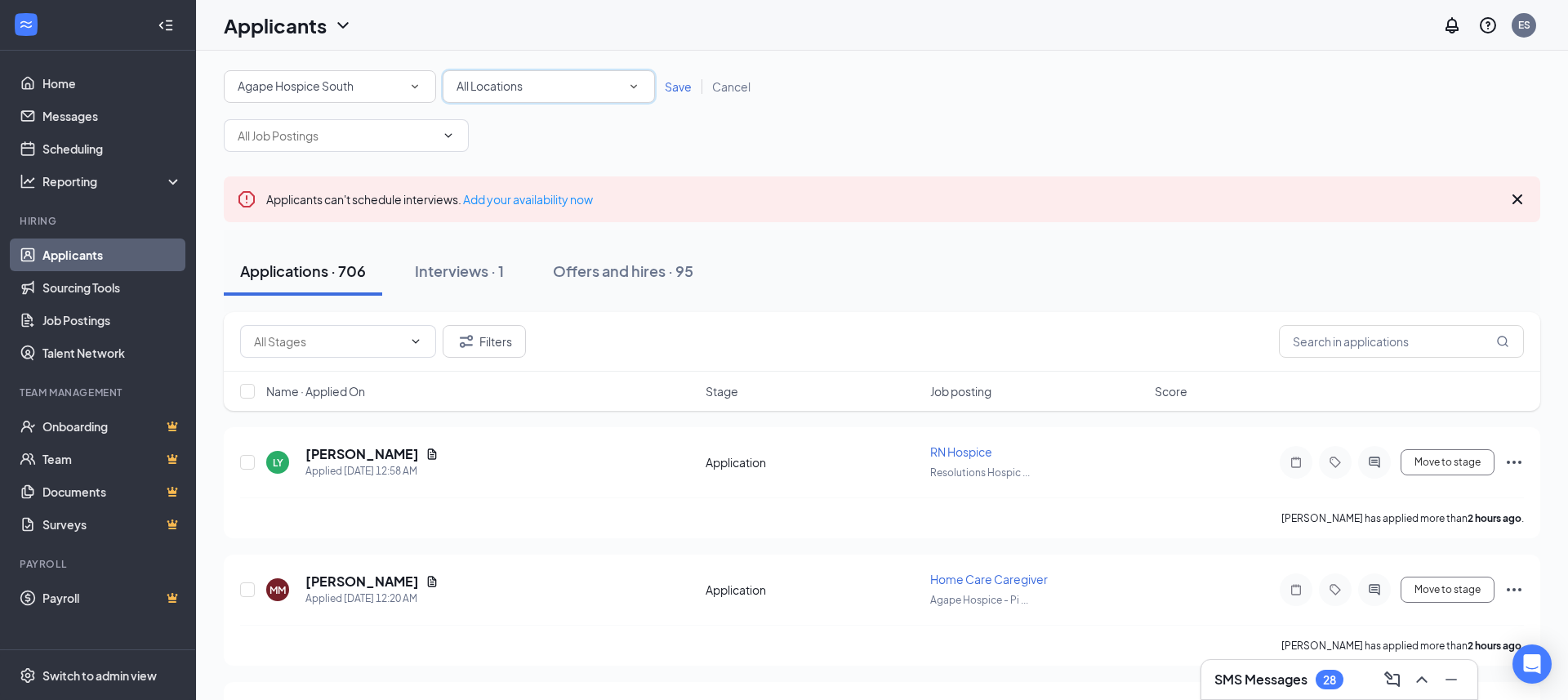
click at [635, 88] on icon "SmallChevronDown" at bounding box center [633, 87] width 15 height 15
click at [572, 164] on span "Agape Hospice South" at bounding box center [513, 172] width 116 height 15
click at [672, 88] on span "Save" at bounding box center [678, 87] width 27 height 15
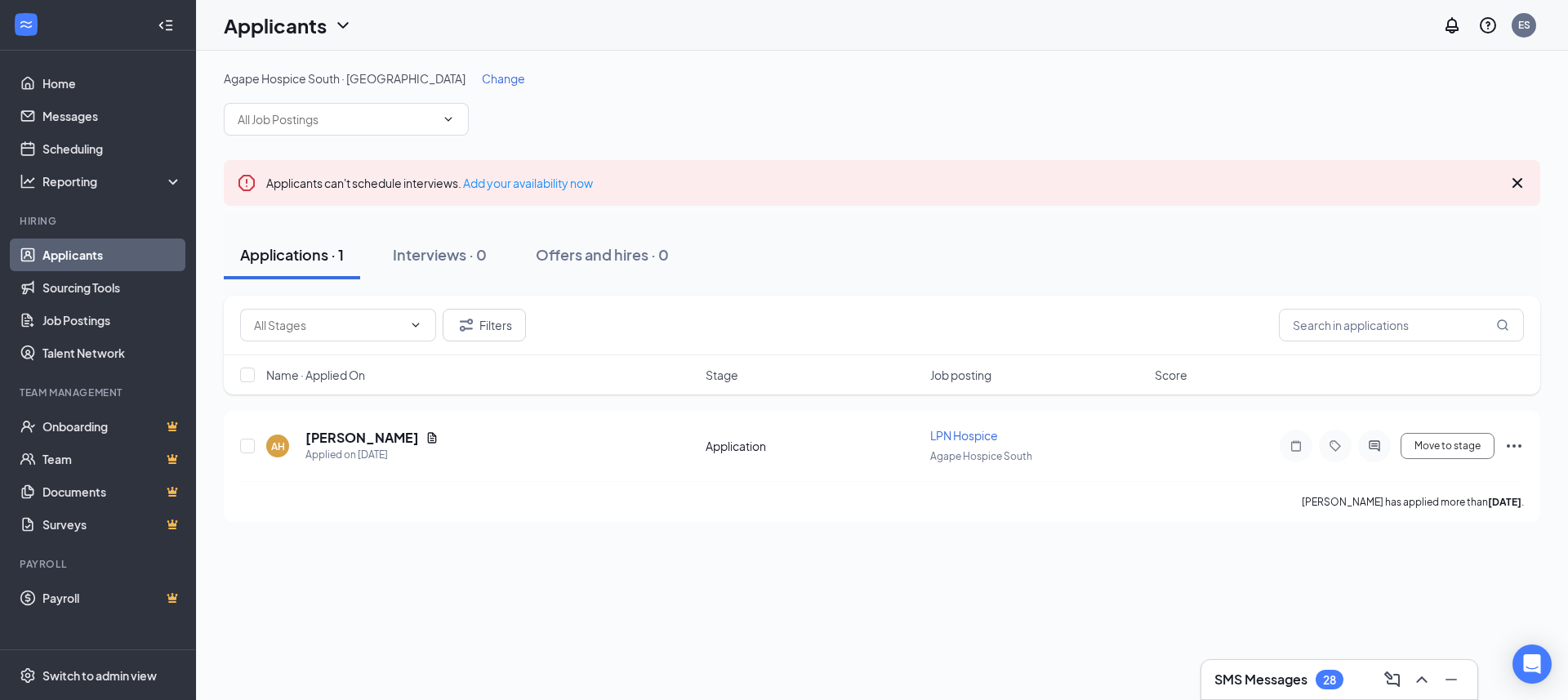
click at [792, 102] on div "Agape Hospice South · Agape Hospice South Change" at bounding box center [882, 102] width 1316 height 66
click at [384, 438] on h5 "Audra Huddleston" at bounding box center [362, 438] width 114 height 18
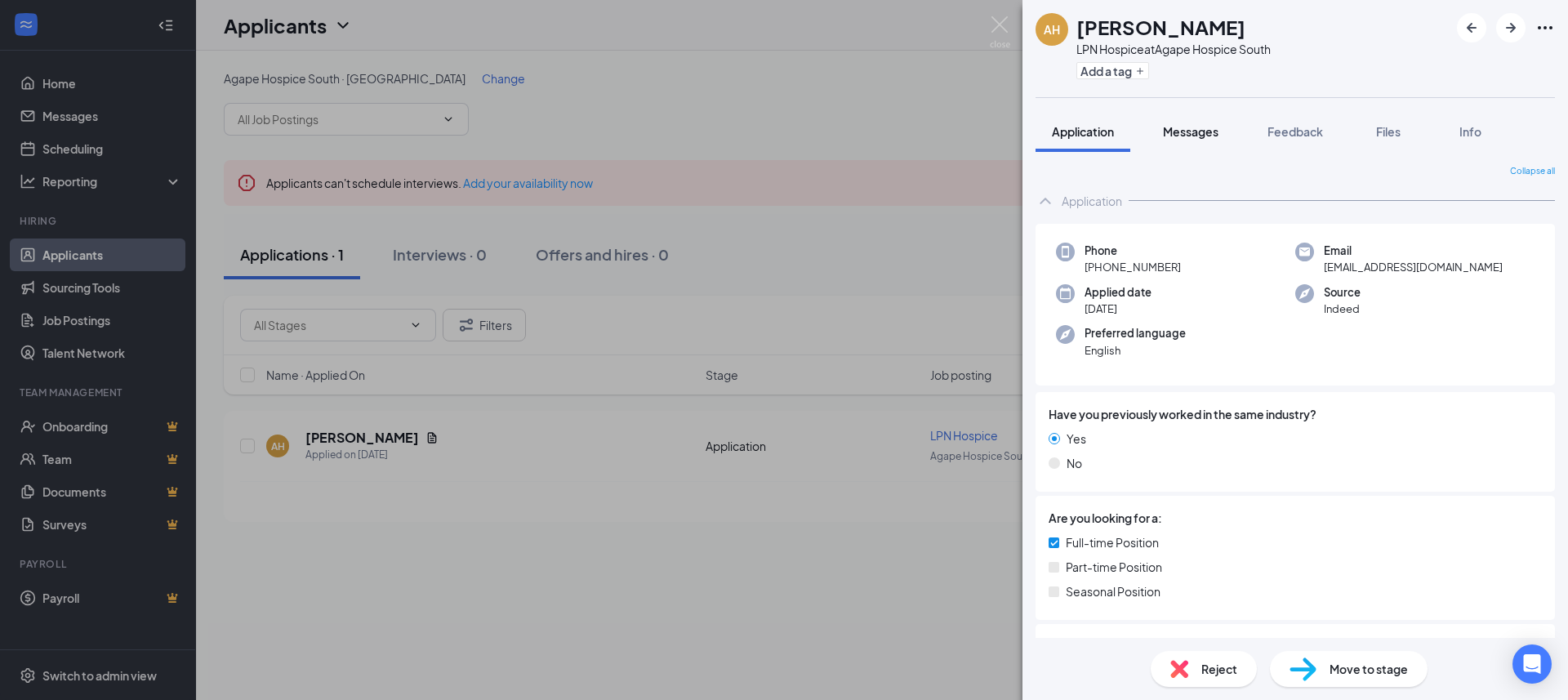
click at [1198, 122] on button "Messages" at bounding box center [1190, 131] width 88 height 41
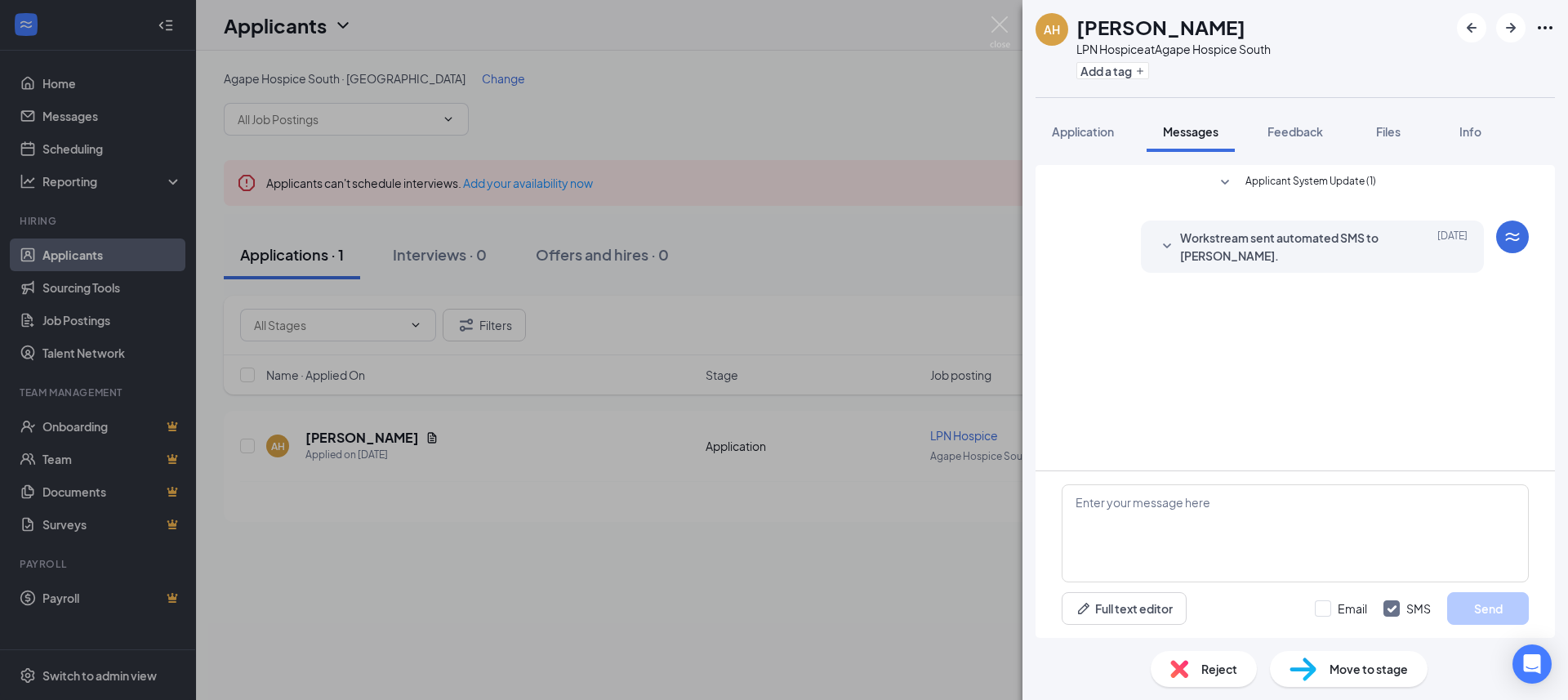
click at [1167, 245] on icon "SmallChevronDown" at bounding box center [1167, 246] width 8 height 5
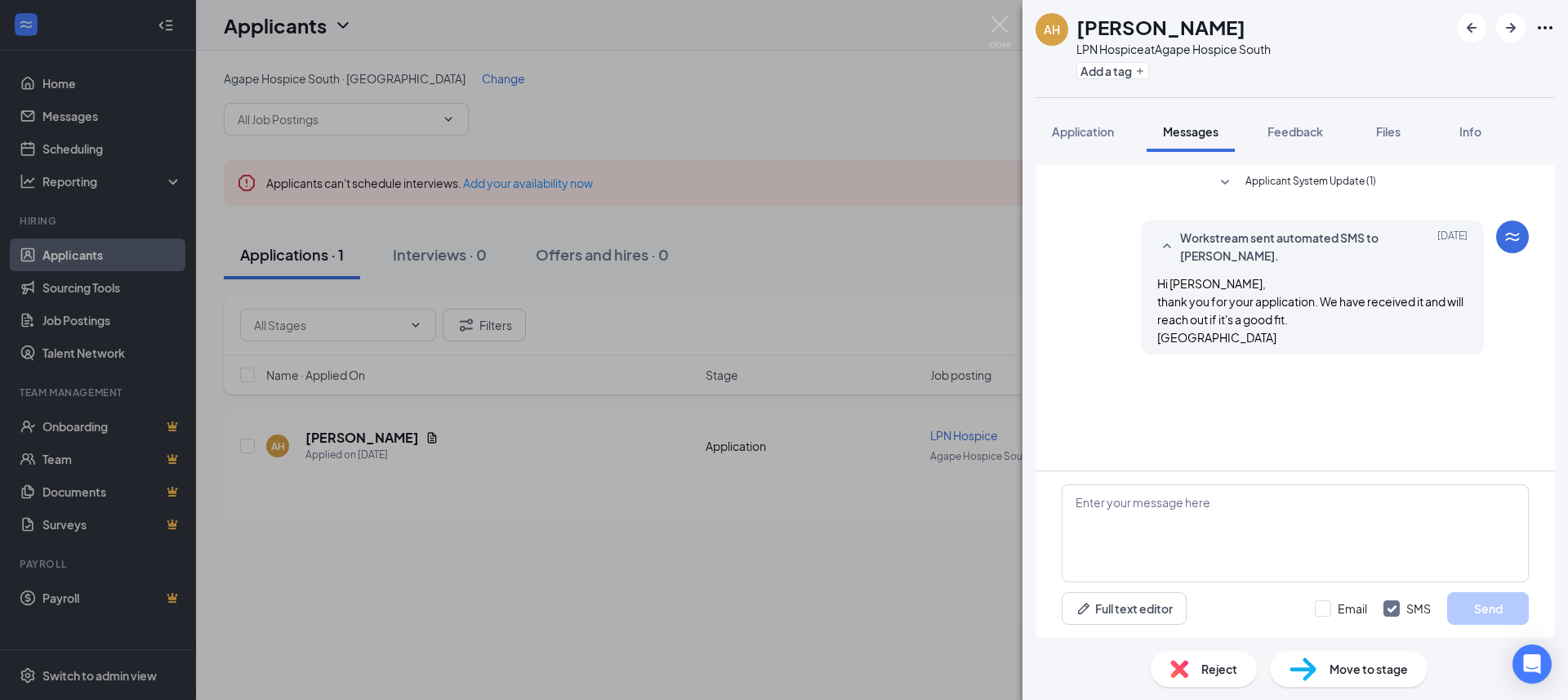
click at [1276, 178] on span "Applicant System Update (1)" at bounding box center [1310, 183] width 130 height 19
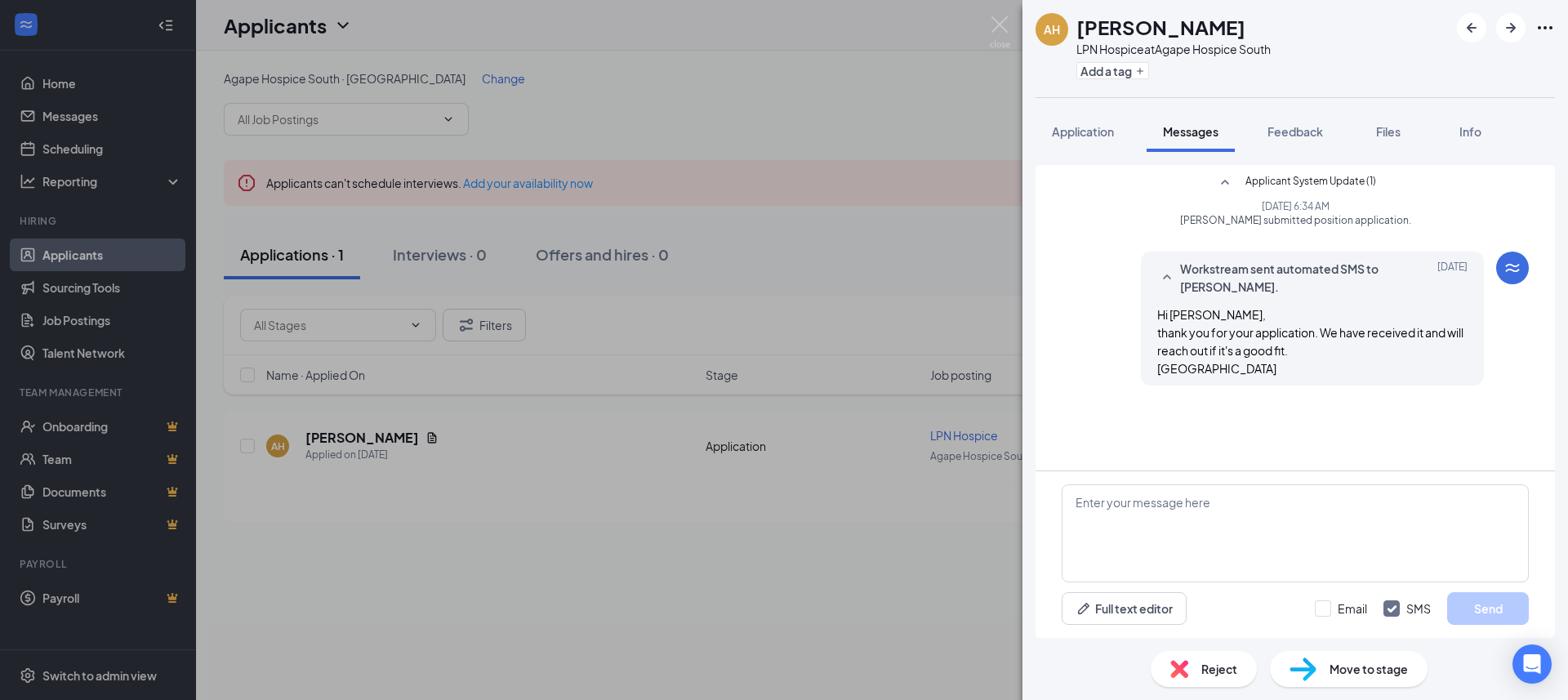
click at [784, 260] on div "AH Audra Huddleston LPN Hospice at Agape Hospice South Add a tag Application Me…" at bounding box center [784, 350] width 1568 height 700
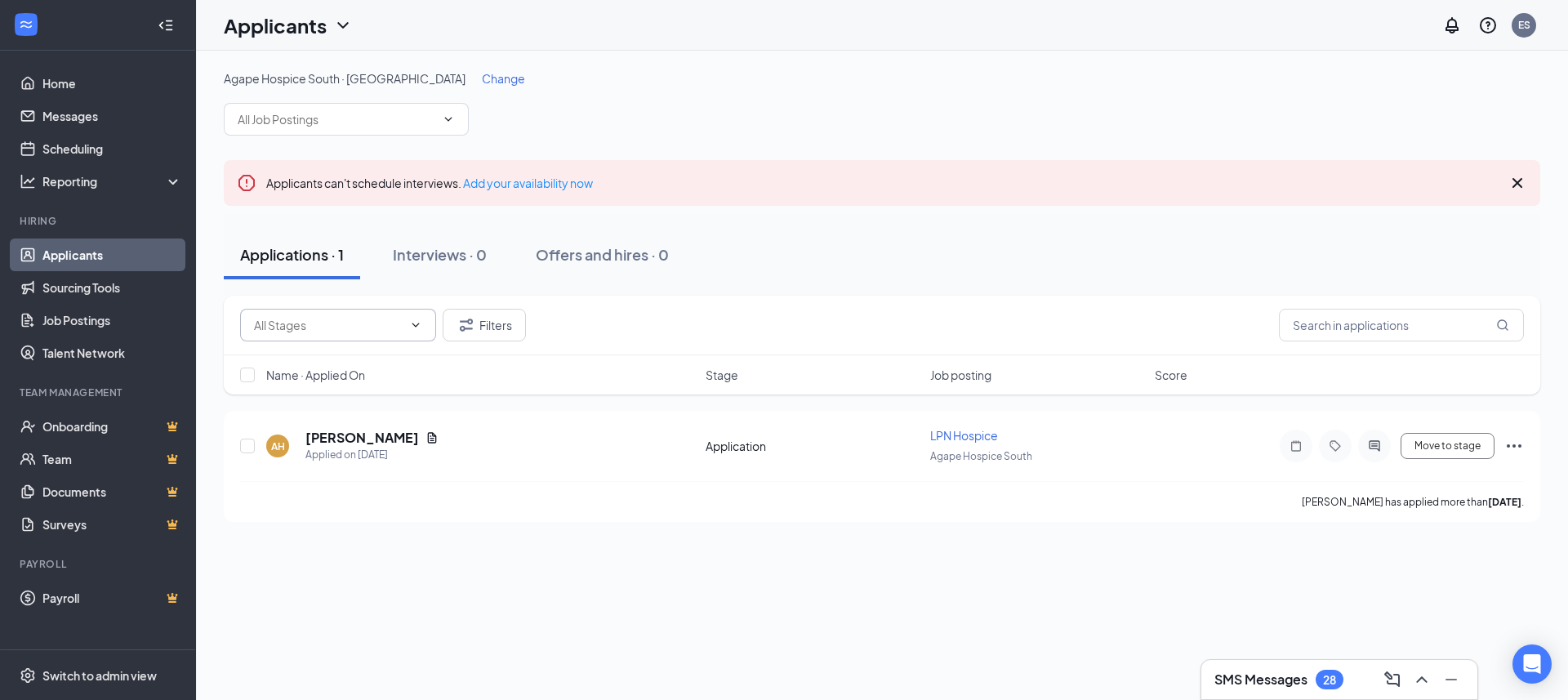
click at [428, 319] on span at bounding box center [338, 325] width 196 height 32
click at [97, 318] on link "Job Postings" at bounding box center [113, 319] width 140 height 32
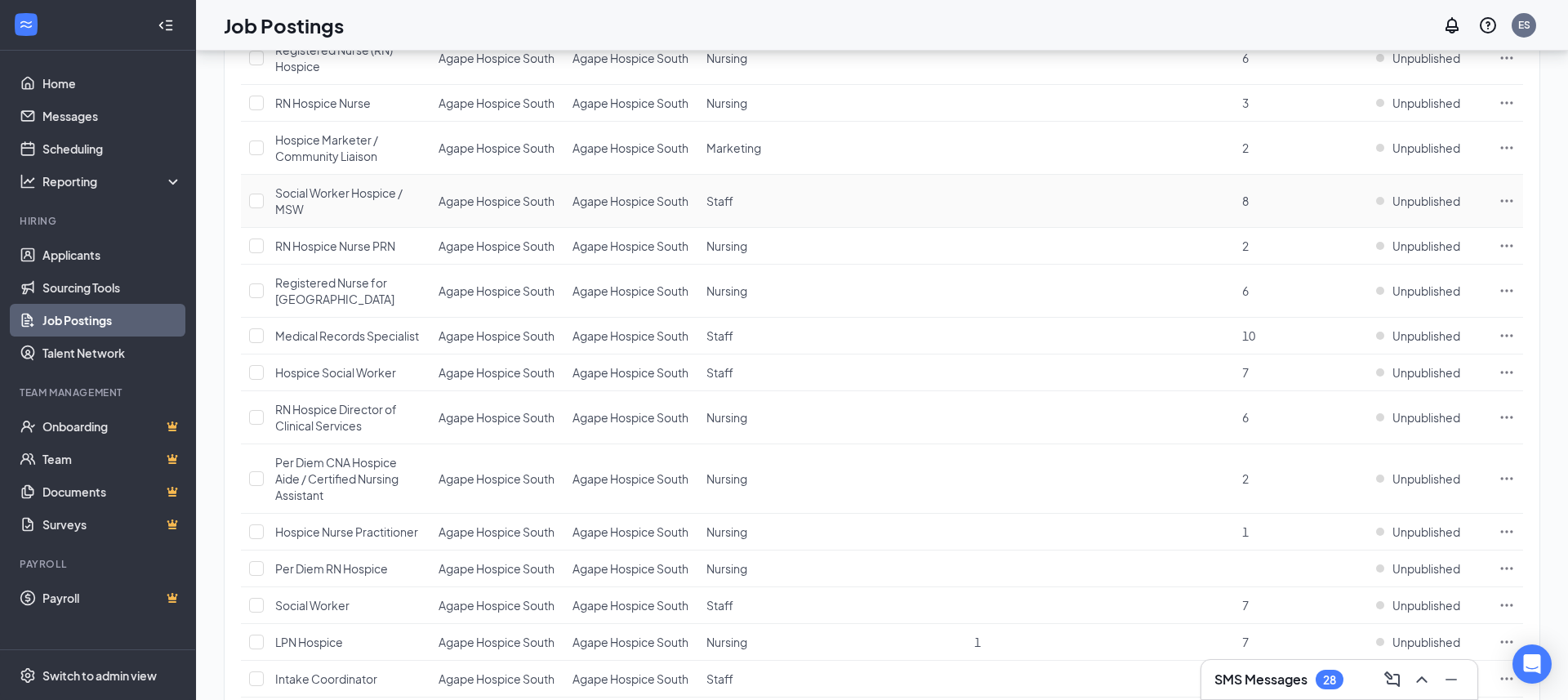
scroll to position [1900, 0]
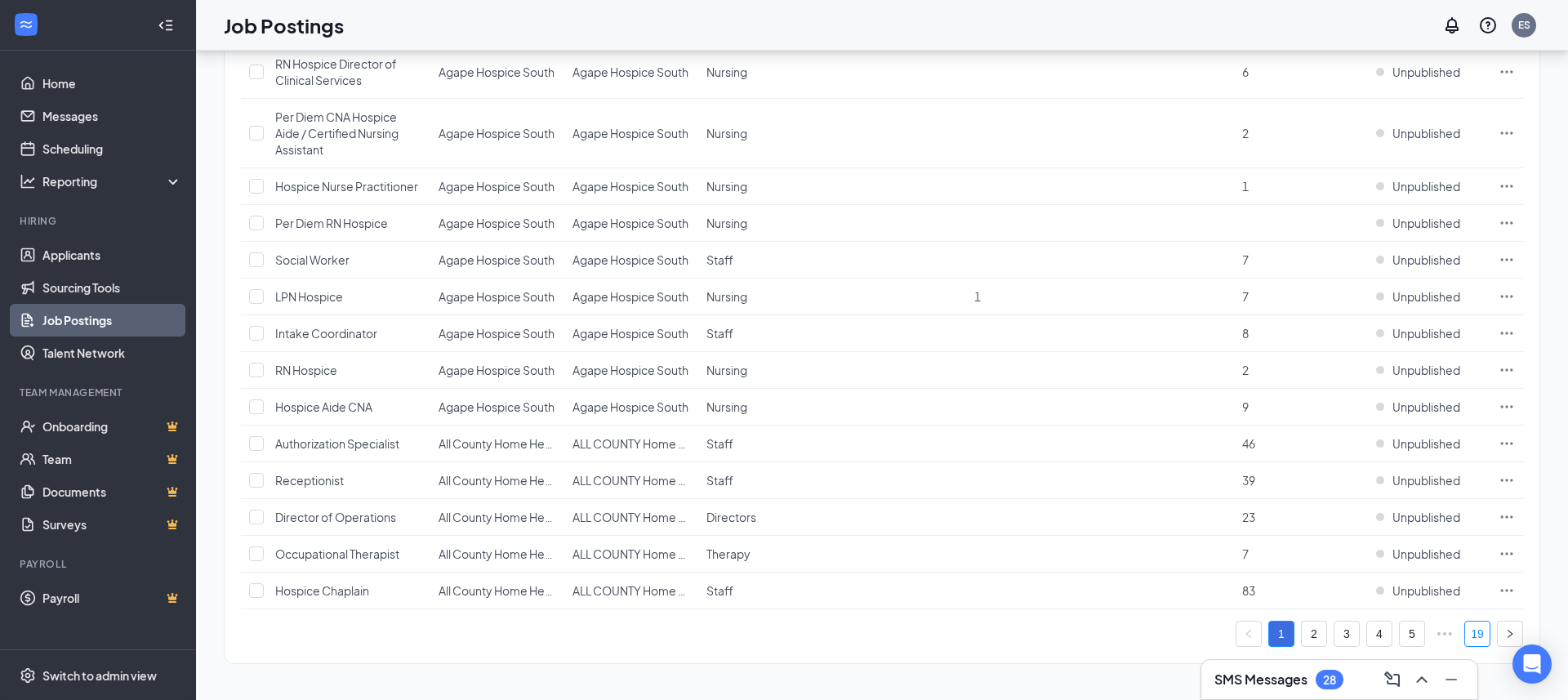
click at [1481, 628] on link "19" at bounding box center [1477, 634] width 24 height 24
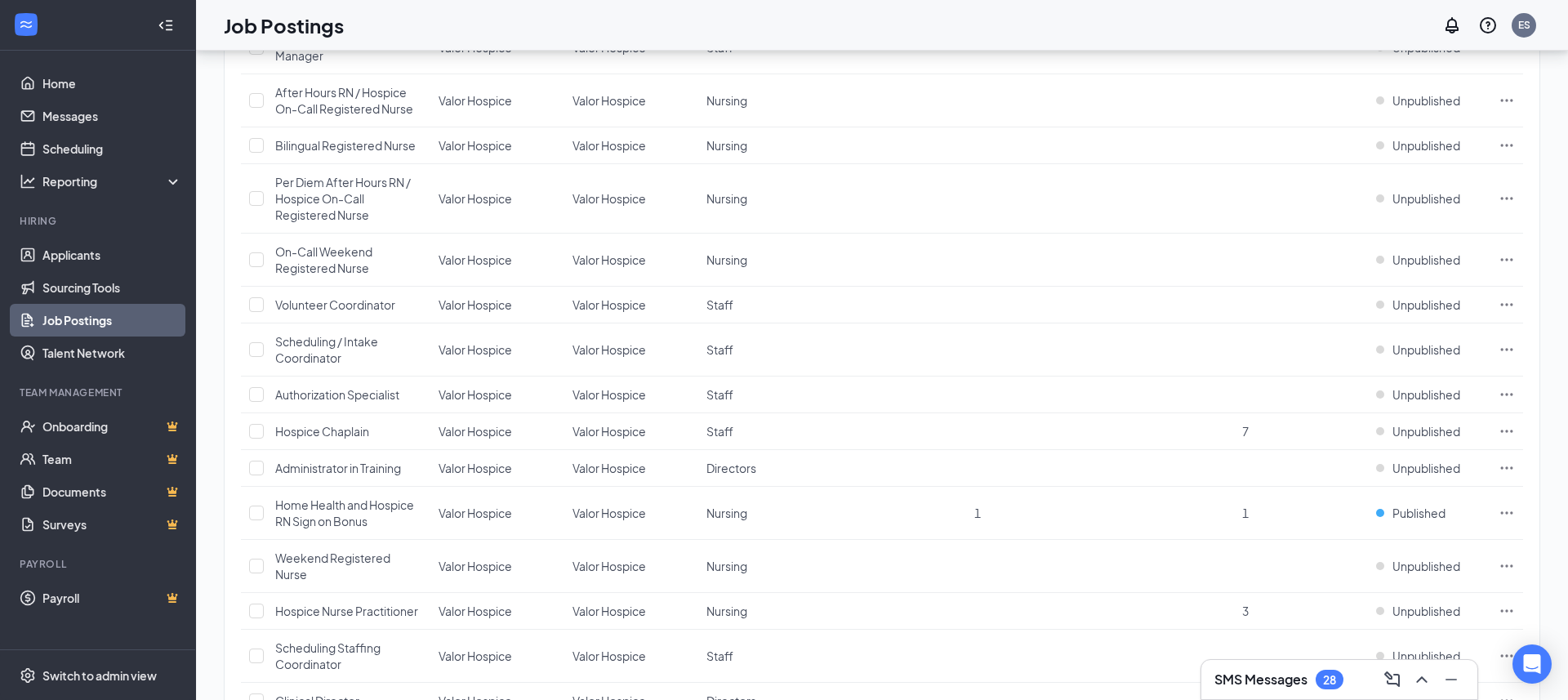
scroll to position [1158, 0]
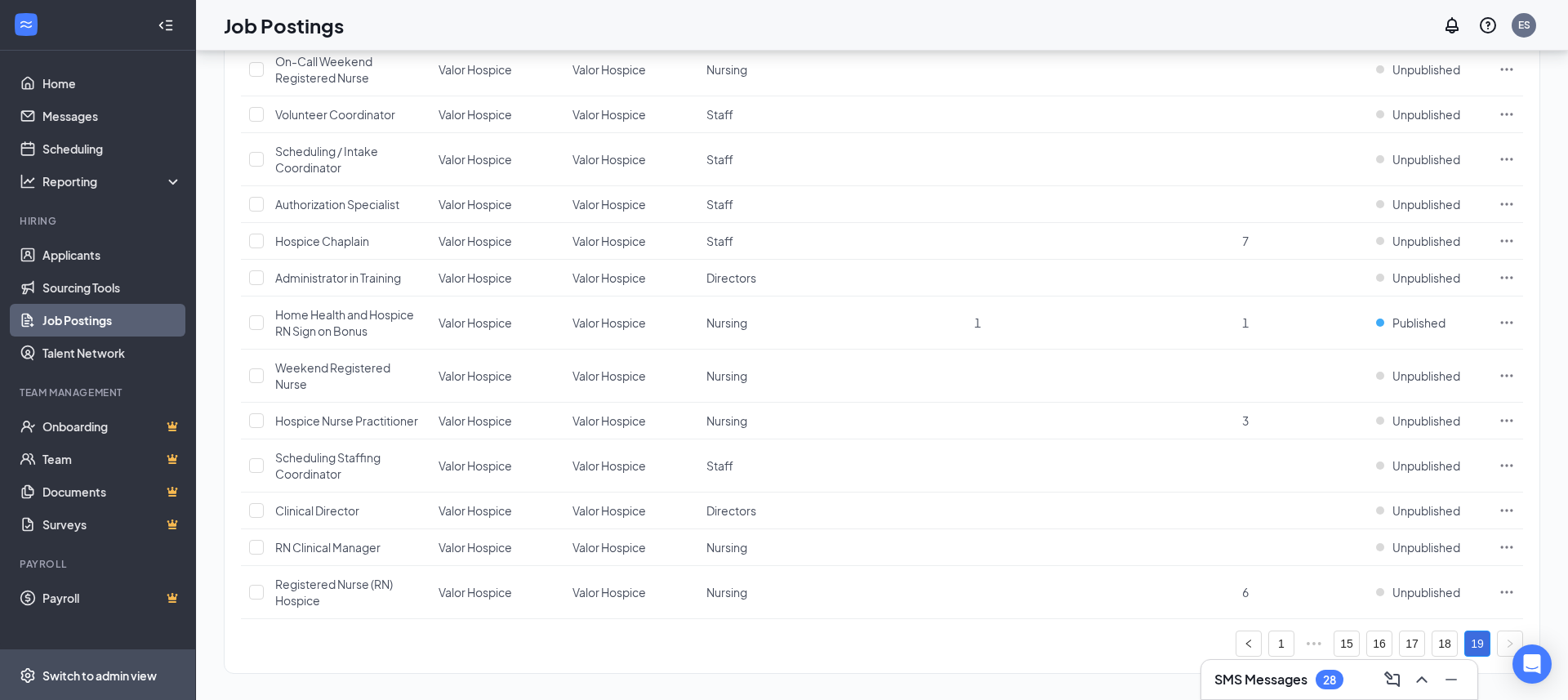
click at [79, 682] on div "Switch to admin view" at bounding box center [100, 676] width 115 height 17
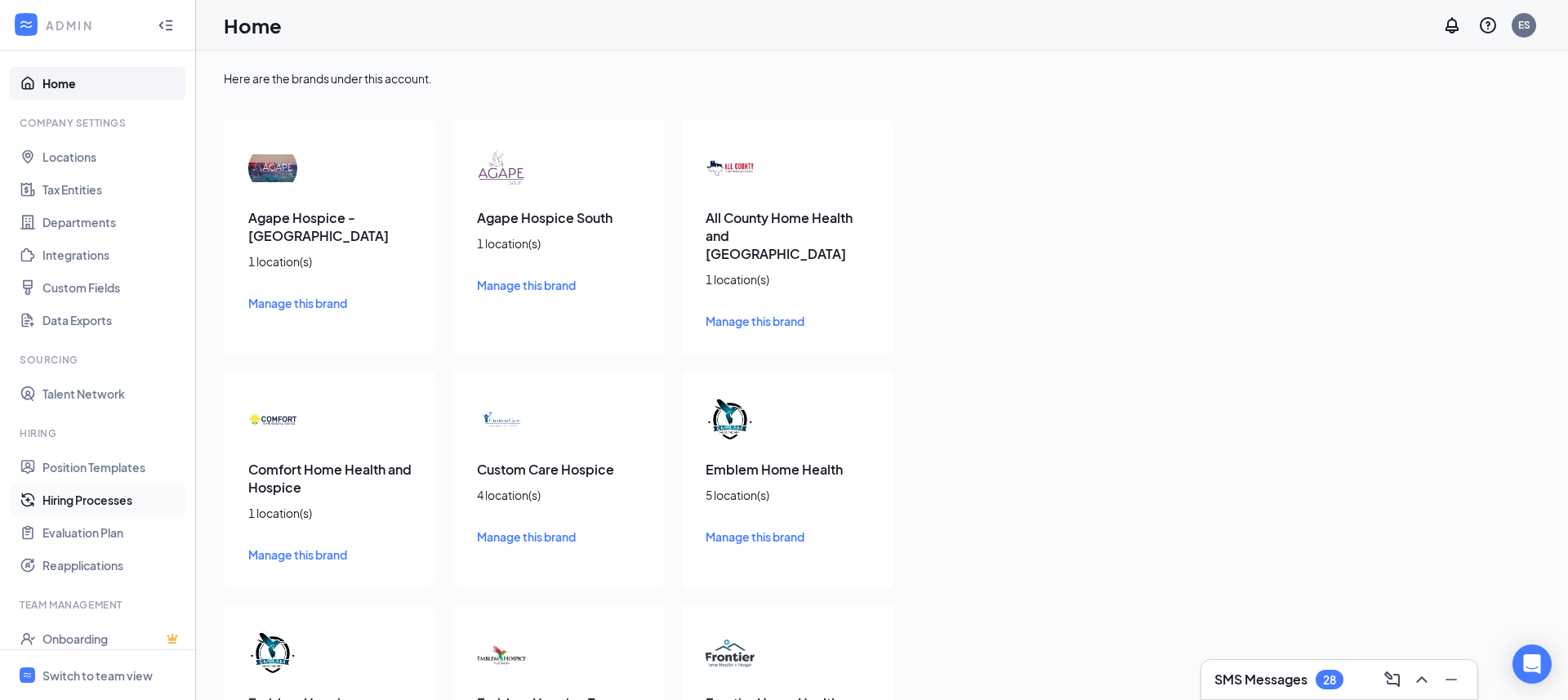
click at [105, 496] on link "Hiring Processes" at bounding box center [113, 500] width 140 height 32
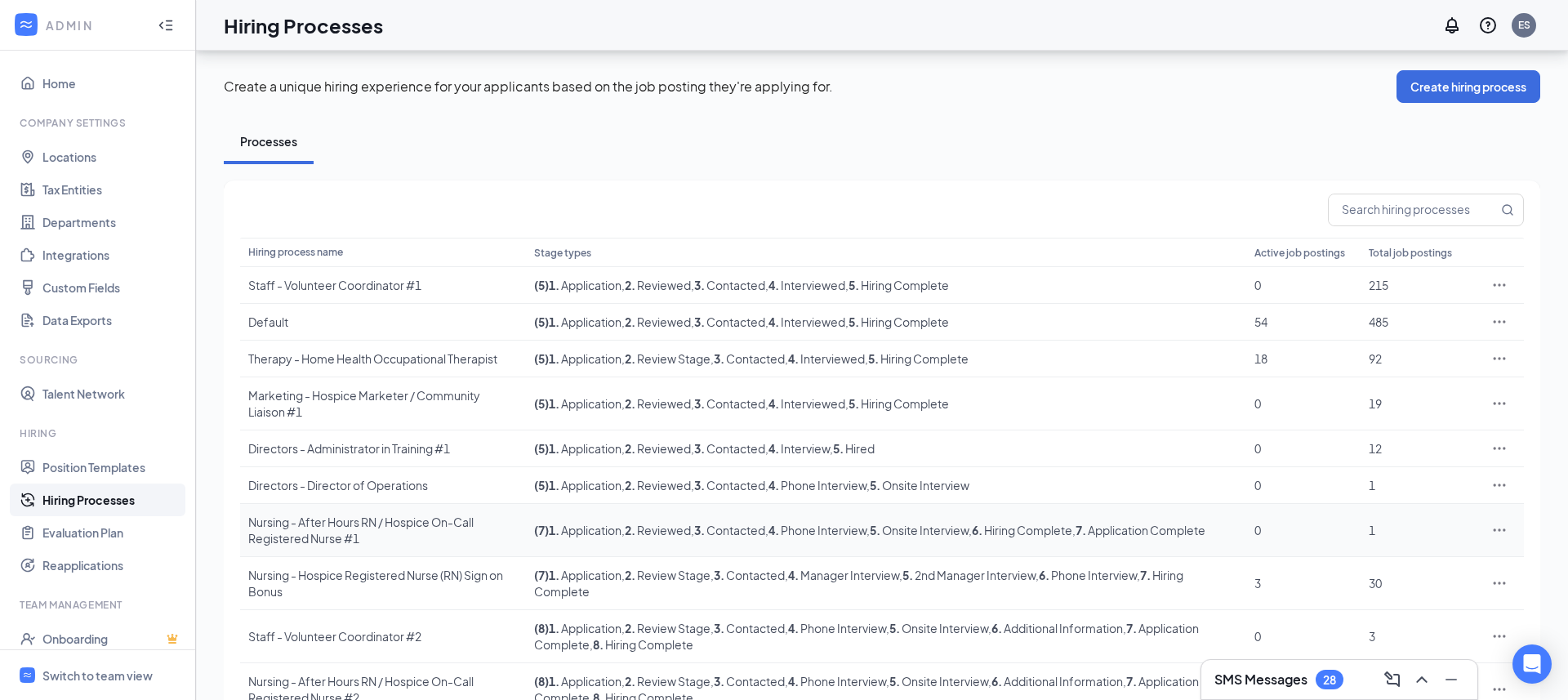
scroll to position [81, 0]
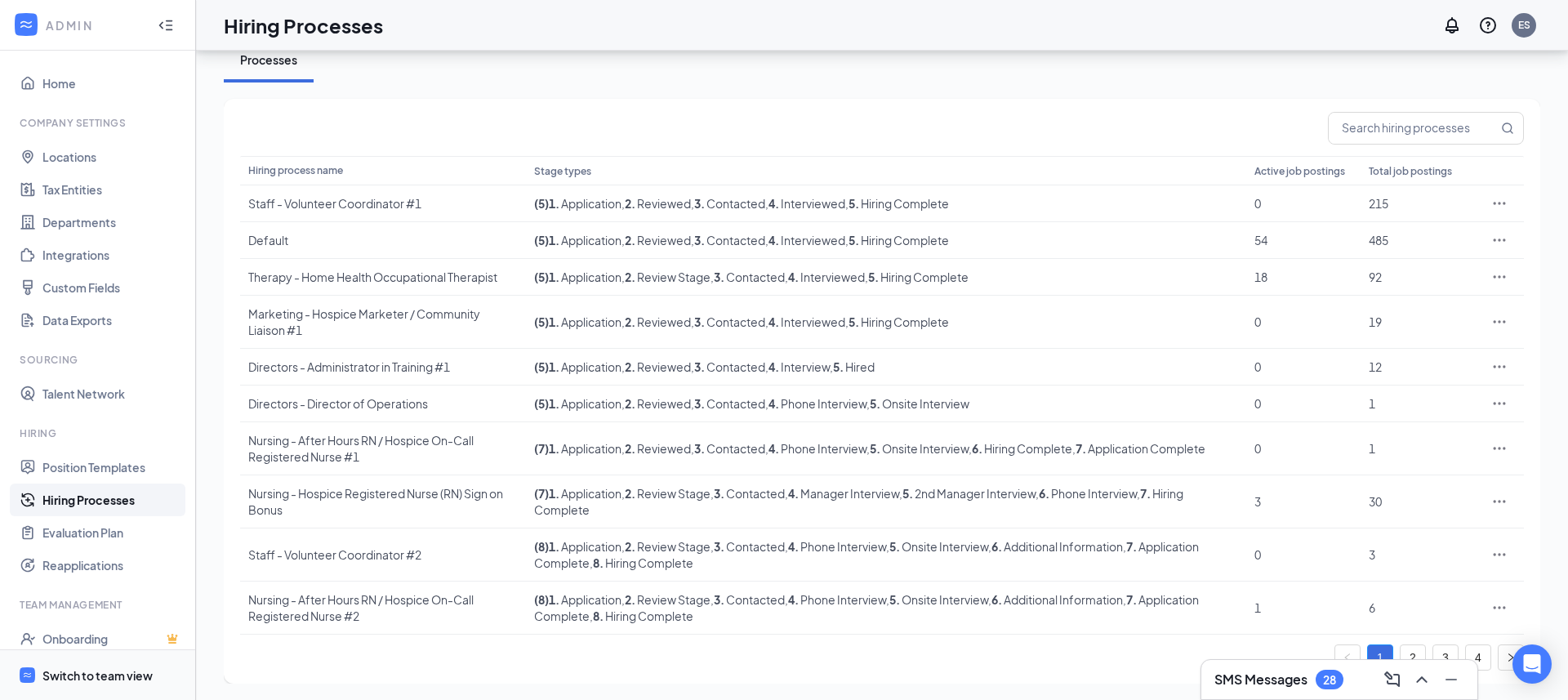
click at [97, 674] on div "Switch to team view" at bounding box center [98, 676] width 110 height 17
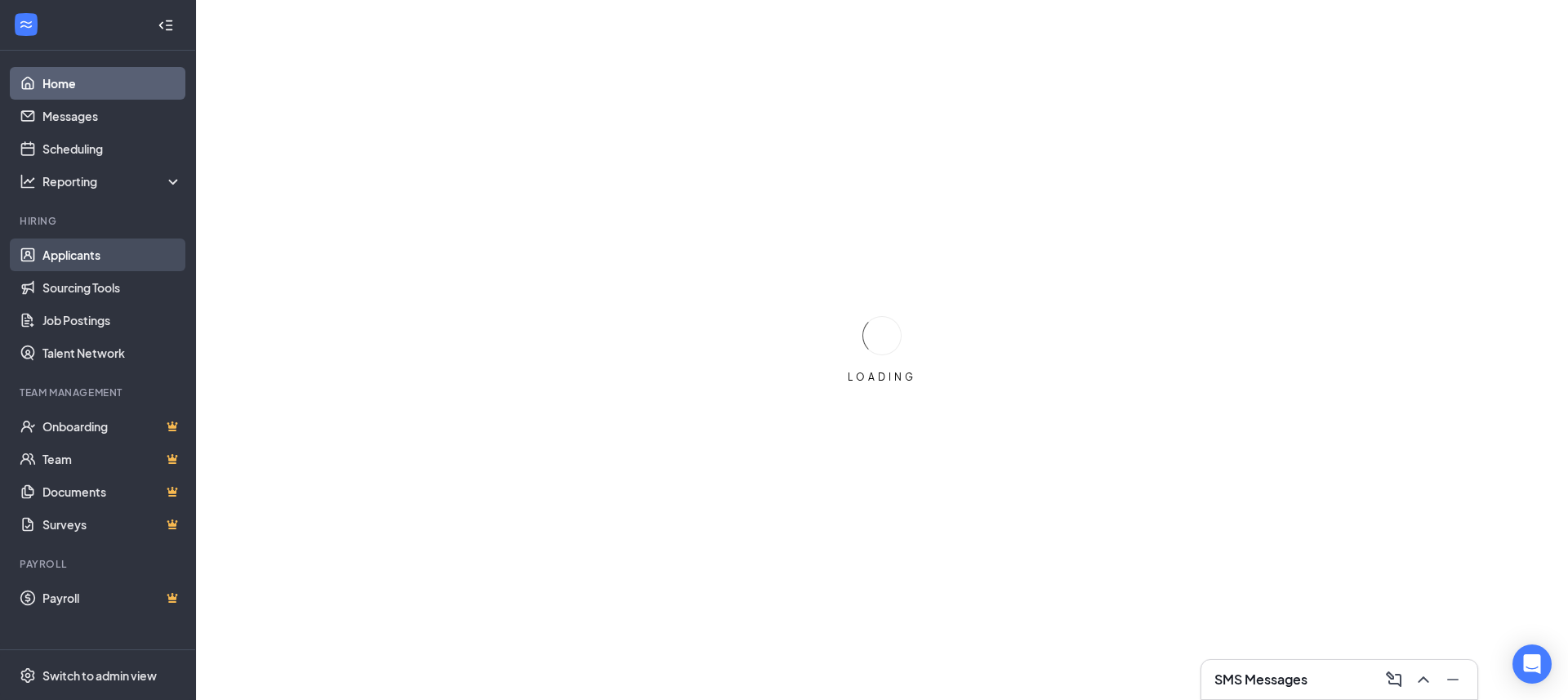
click at [91, 267] on link "Applicants" at bounding box center [113, 255] width 140 height 32
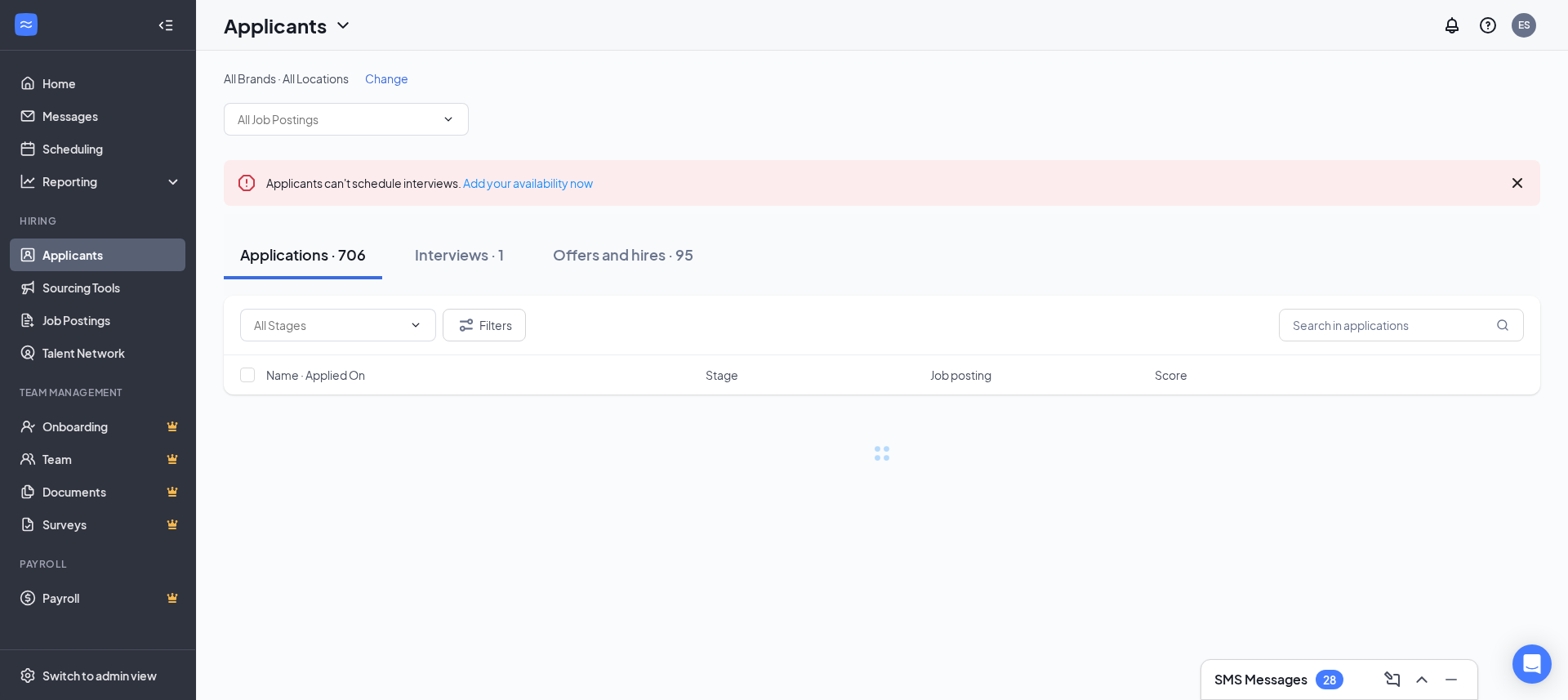
click at [378, 80] on span "Change" at bounding box center [386, 78] width 43 height 15
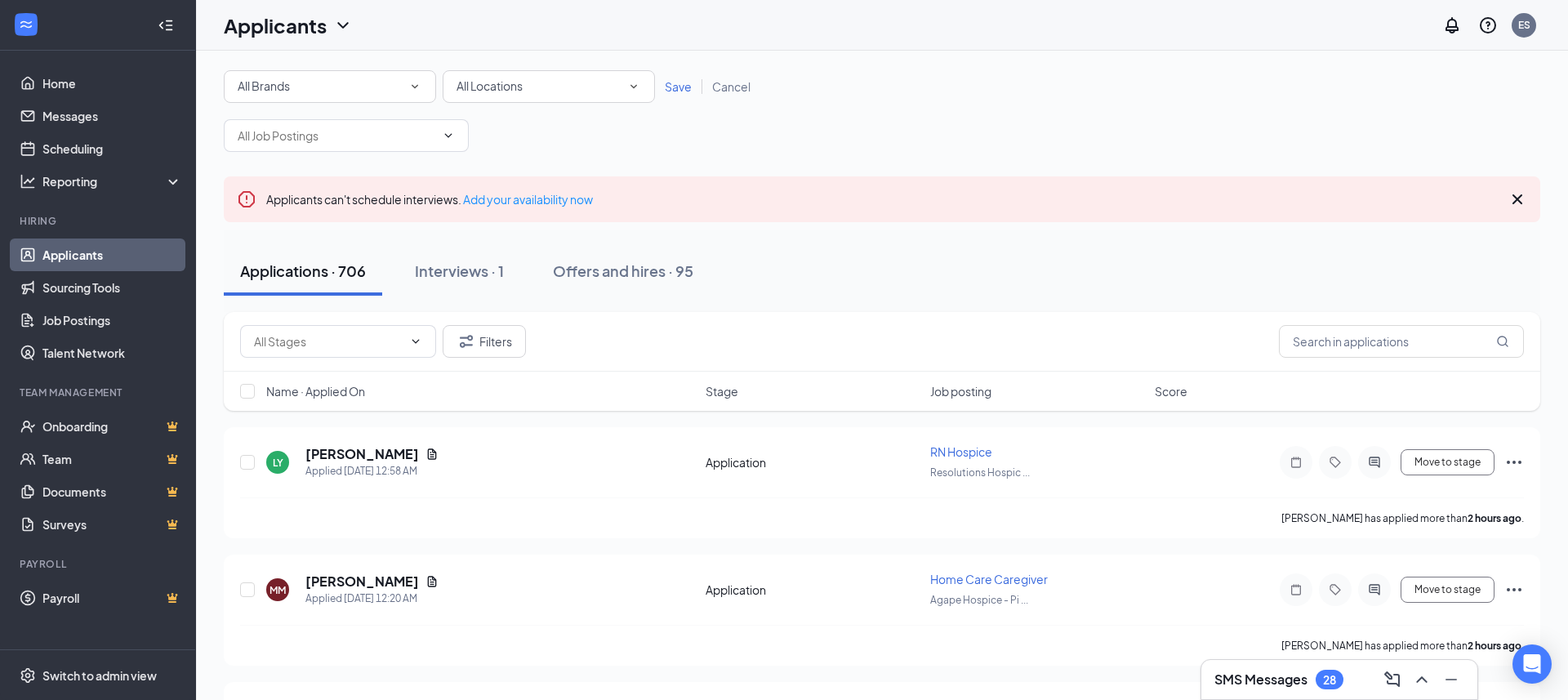
click at [348, 92] on div "All Brands" at bounding box center [330, 87] width 185 height 19
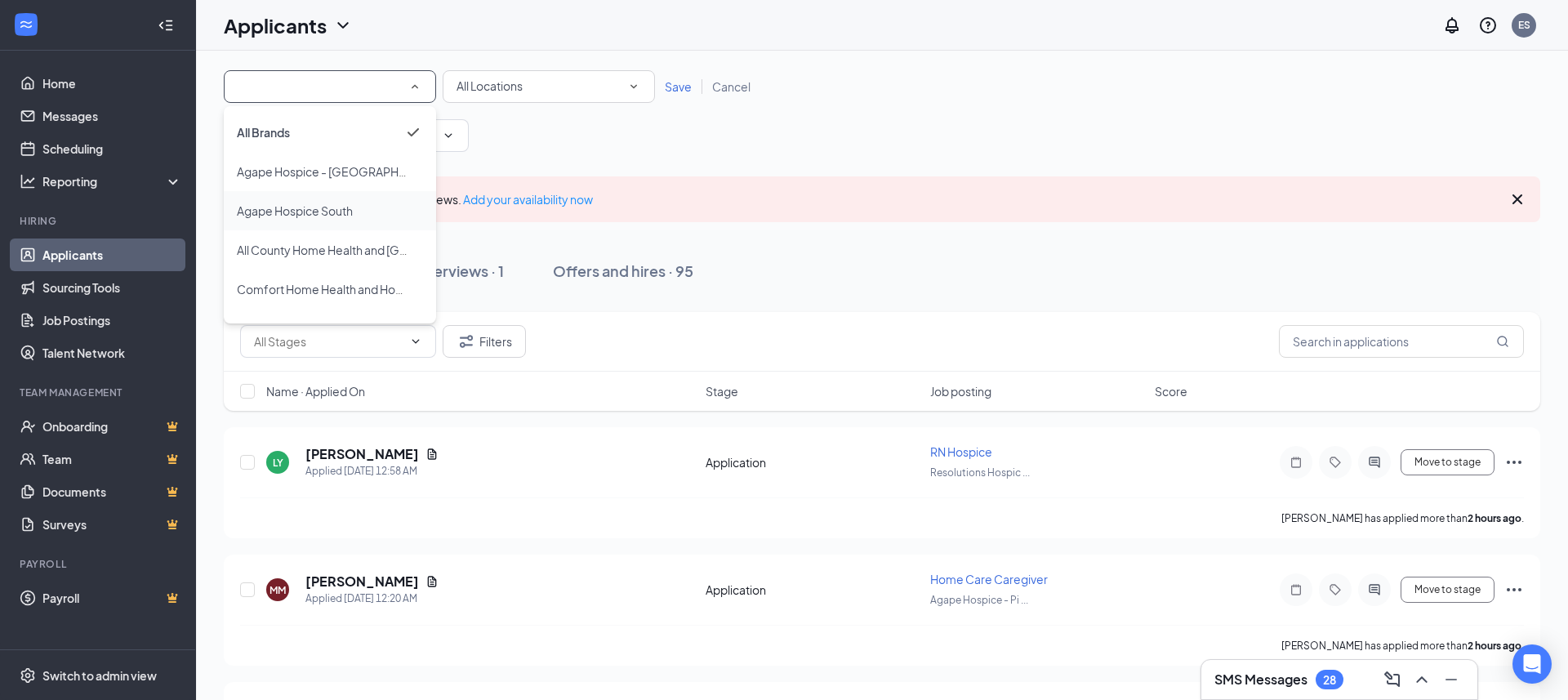
click at [344, 202] on span "Agape Hospice South" at bounding box center [295, 211] width 116 height 19
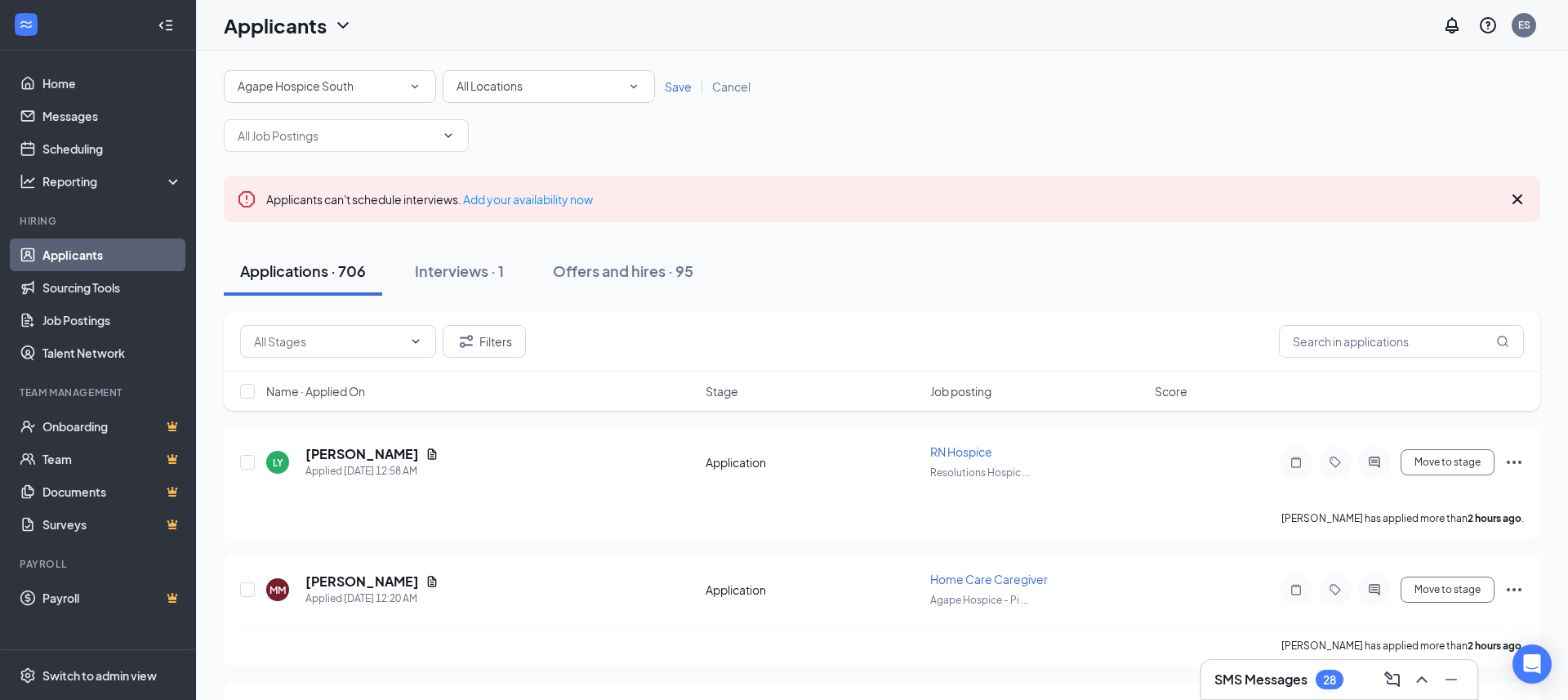
click at [561, 81] on div "All Locations" at bounding box center [548, 87] width 185 height 19
click at [571, 176] on span "Agape Hospice South" at bounding box center [513, 172] width 116 height 15
click at [675, 86] on span "Save" at bounding box center [678, 87] width 27 height 15
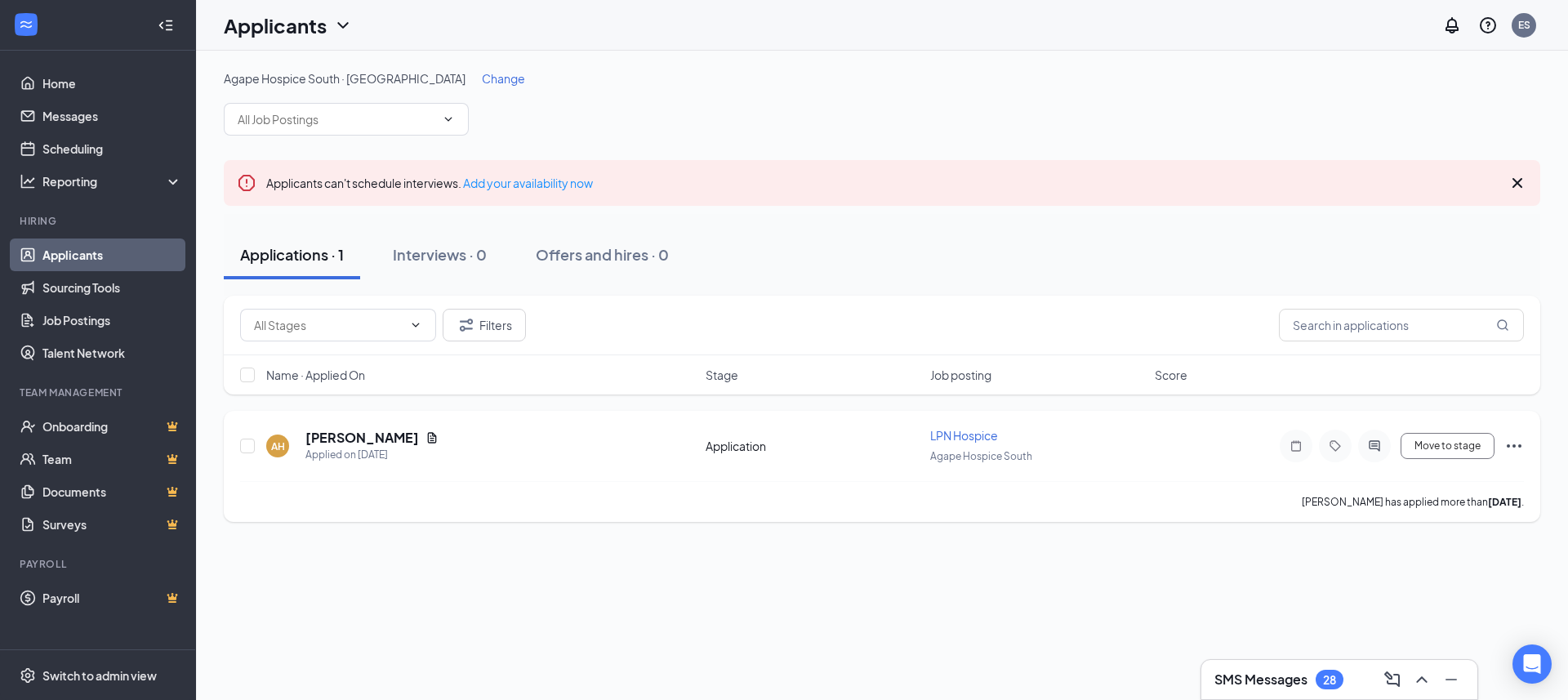
click at [973, 458] on span "Agape Hospice South" at bounding box center [981, 456] width 102 height 12
copy div "Agape Hospice South"
click at [960, 272] on div "Applications · 1 Interviews · 0 Offers and hires · 0" at bounding box center [882, 255] width 1316 height 49
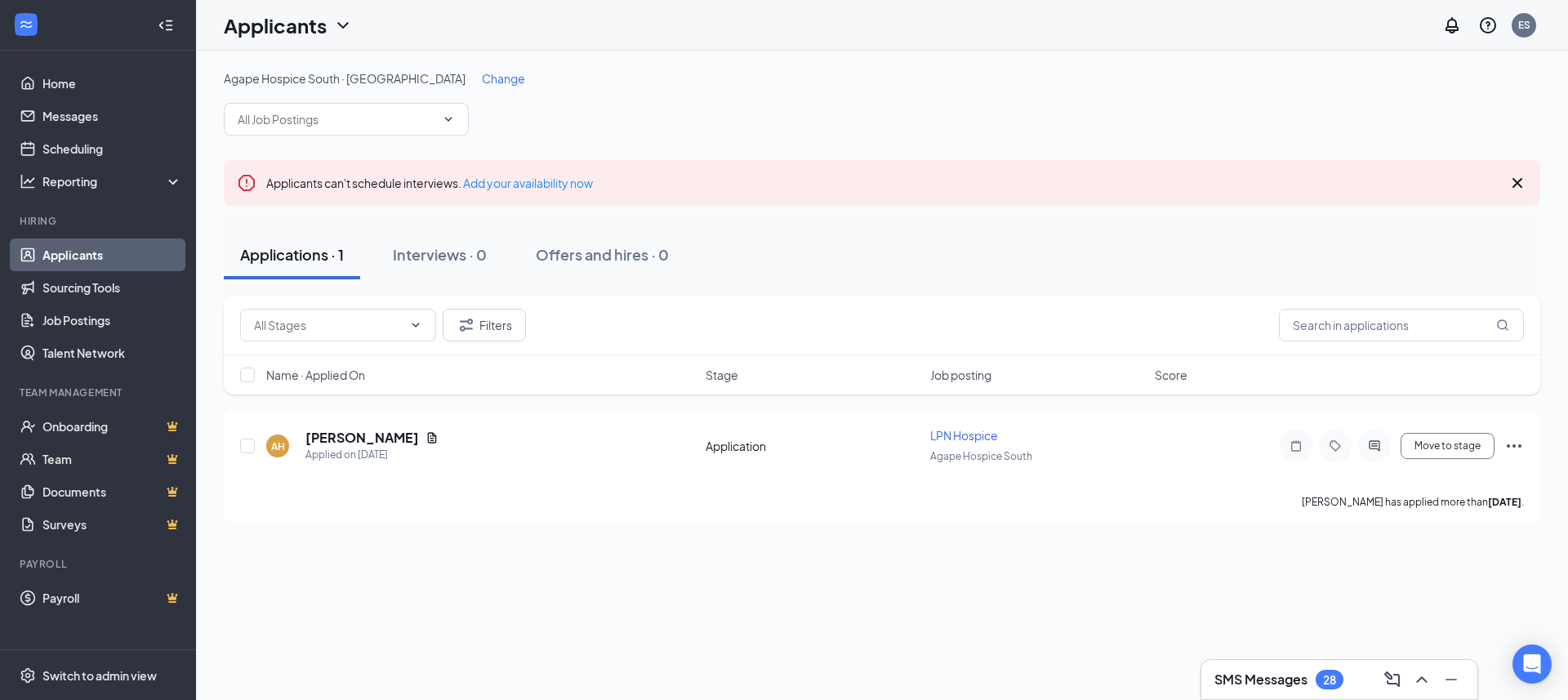
click at [136, 252] on link "Applicants" at bounding box center [113, 255] width 140 height 32
